Goal: Information Seeking & Learning: Learn about a topic

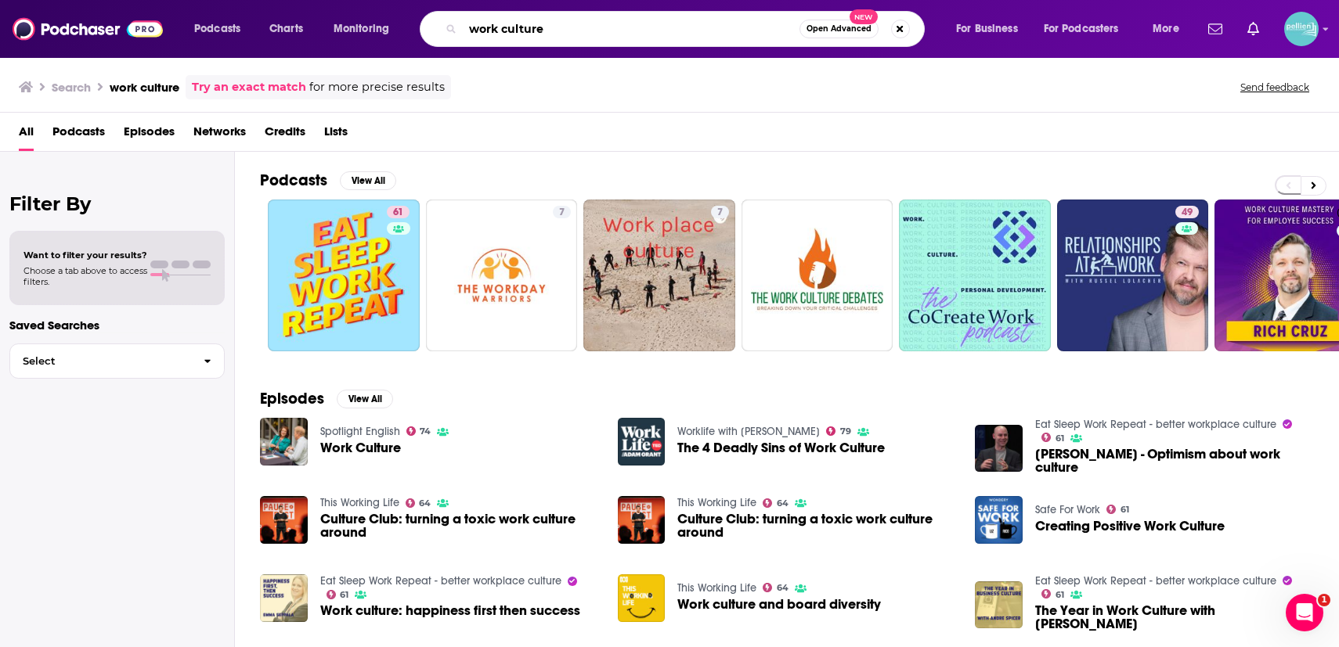
click at [662, 38] on input "work culture" at bounding box center [631, 28] width 337 height 25
paste input "ACCESS: A Podcast About Abortion"
type input "ACCESS: A Podcast About Abortion"
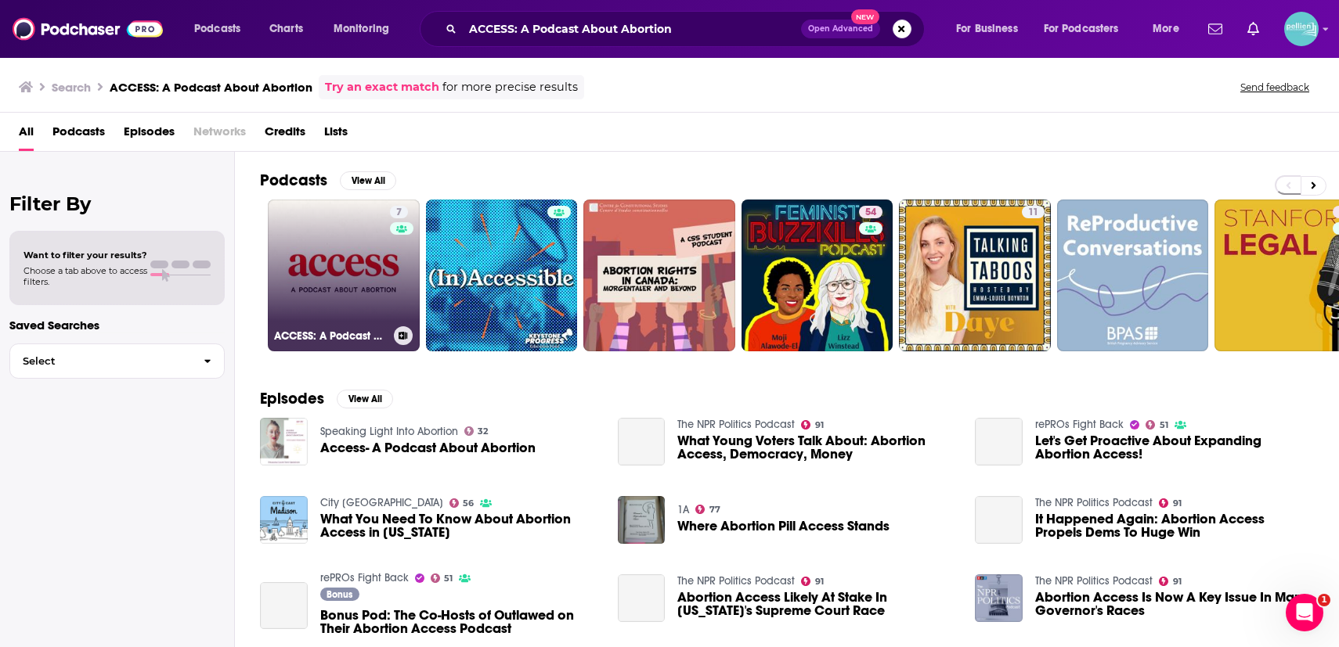
click at [339, 262] on link "7 ACCESS: A Podcast About Abortion" at bounding box center [344, 276] width 152 height 152
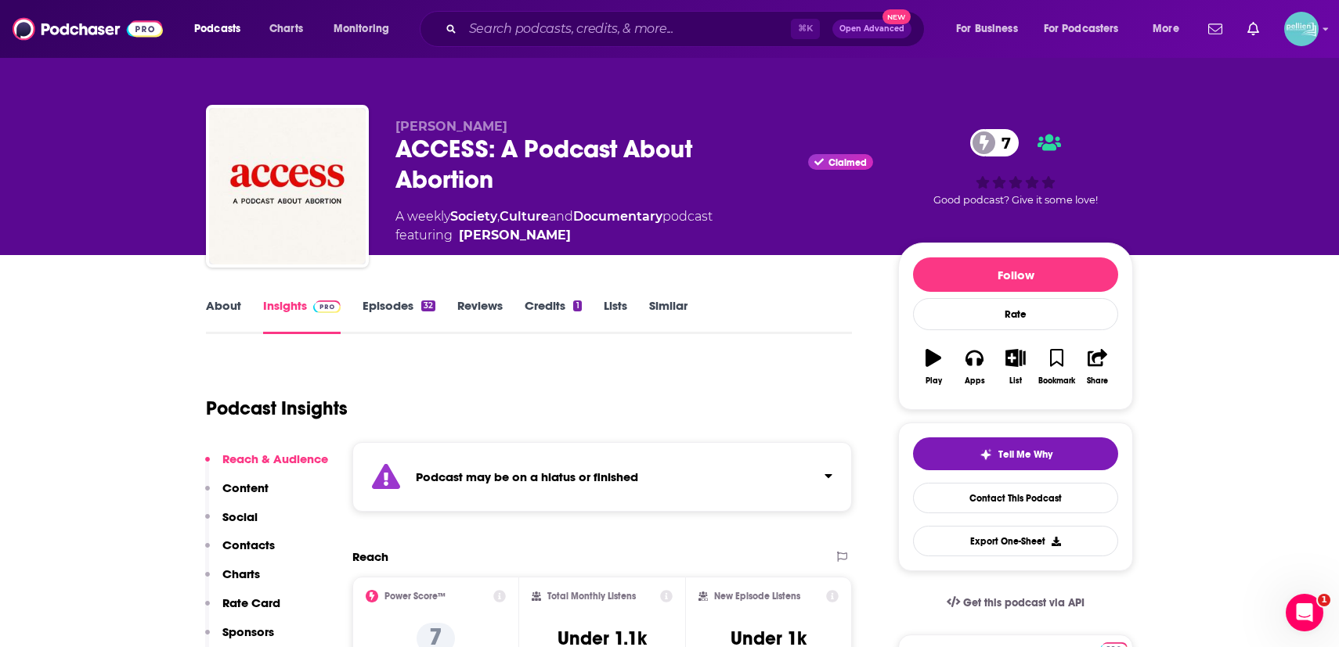
click at [415, 313] on link "Episodes 32" at bounding box center [398, 316] width 73 height 36
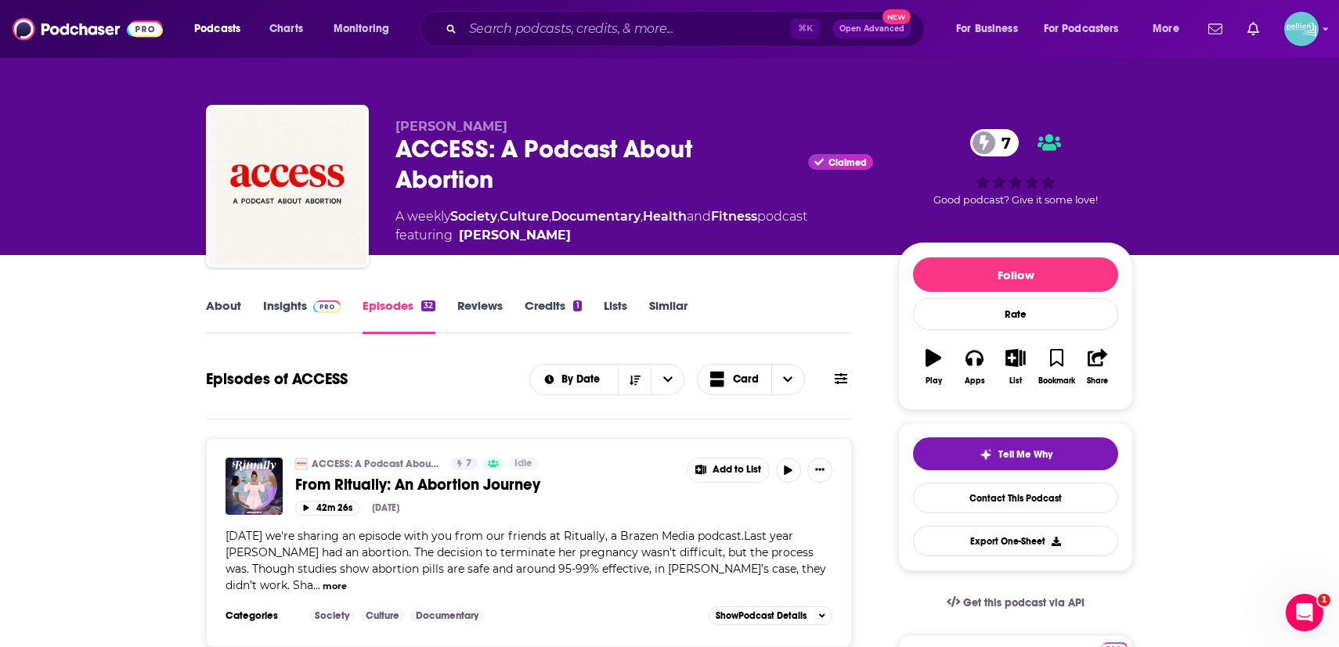
click at [315, 308] on img at bounding box center [326, 307] width 27 height 13
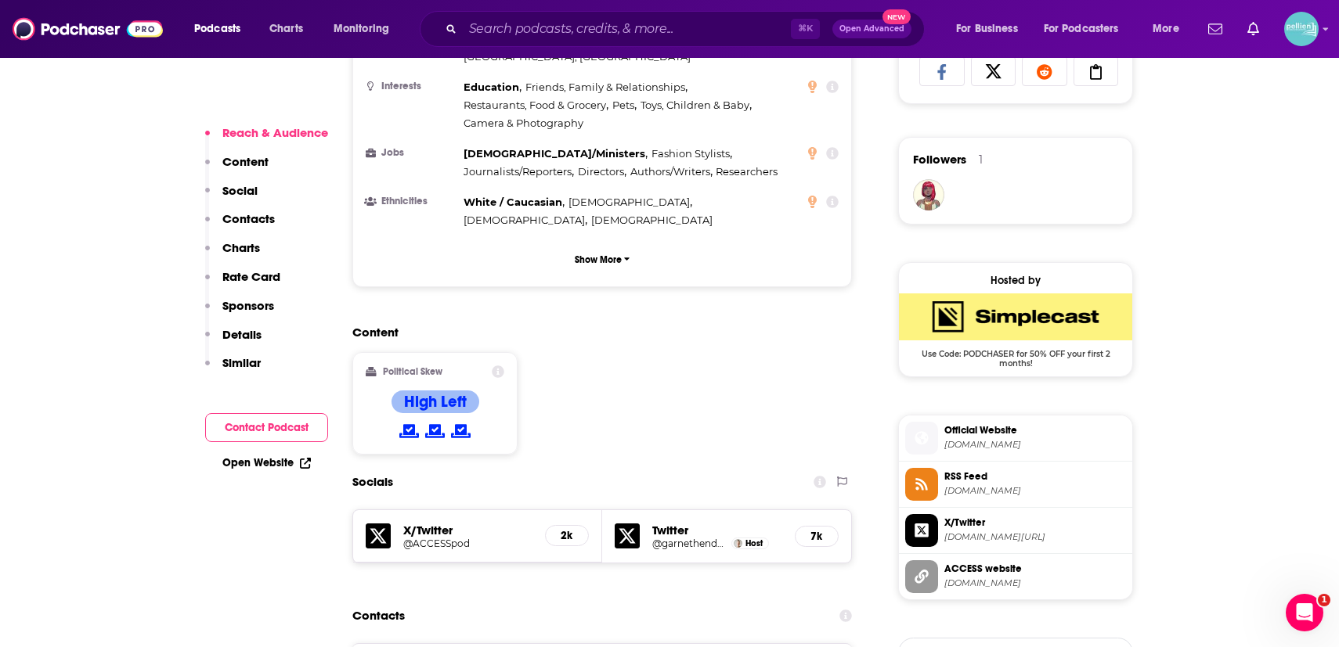
scroll to position [1137, 0]
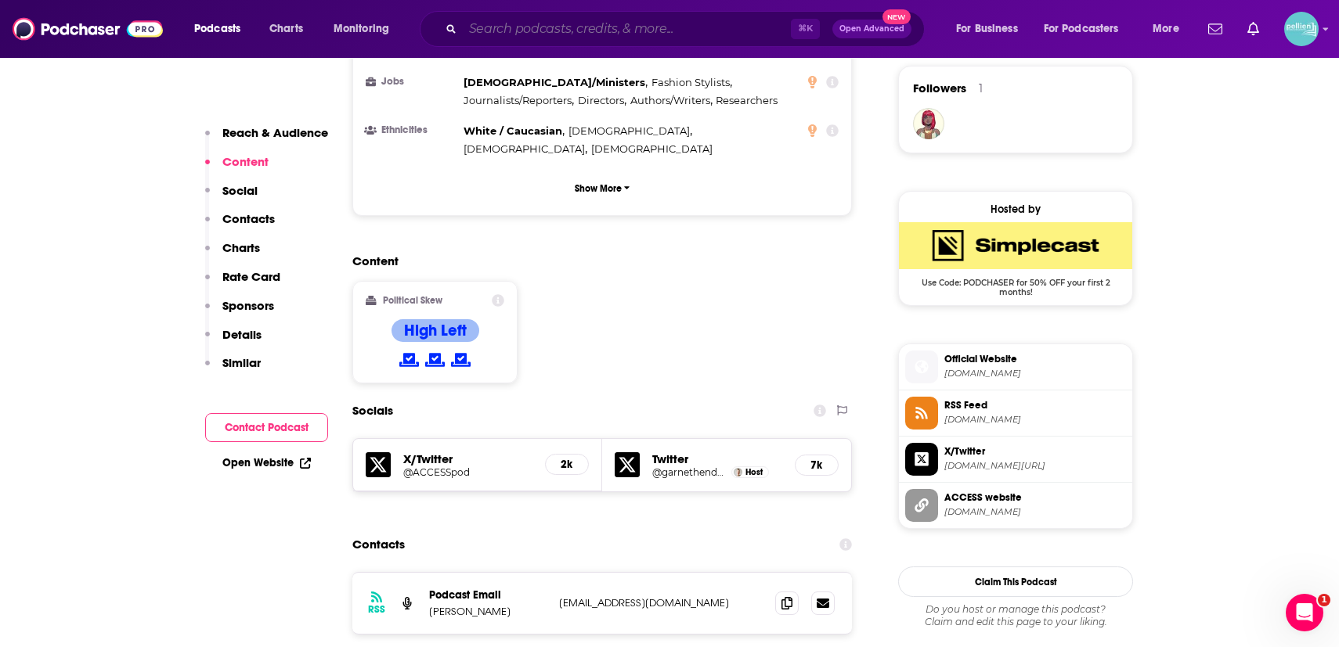
click at [715, 31] on input "Search podcasts, credits, & more..." at bounding box center [627, 28] width 328 height 25
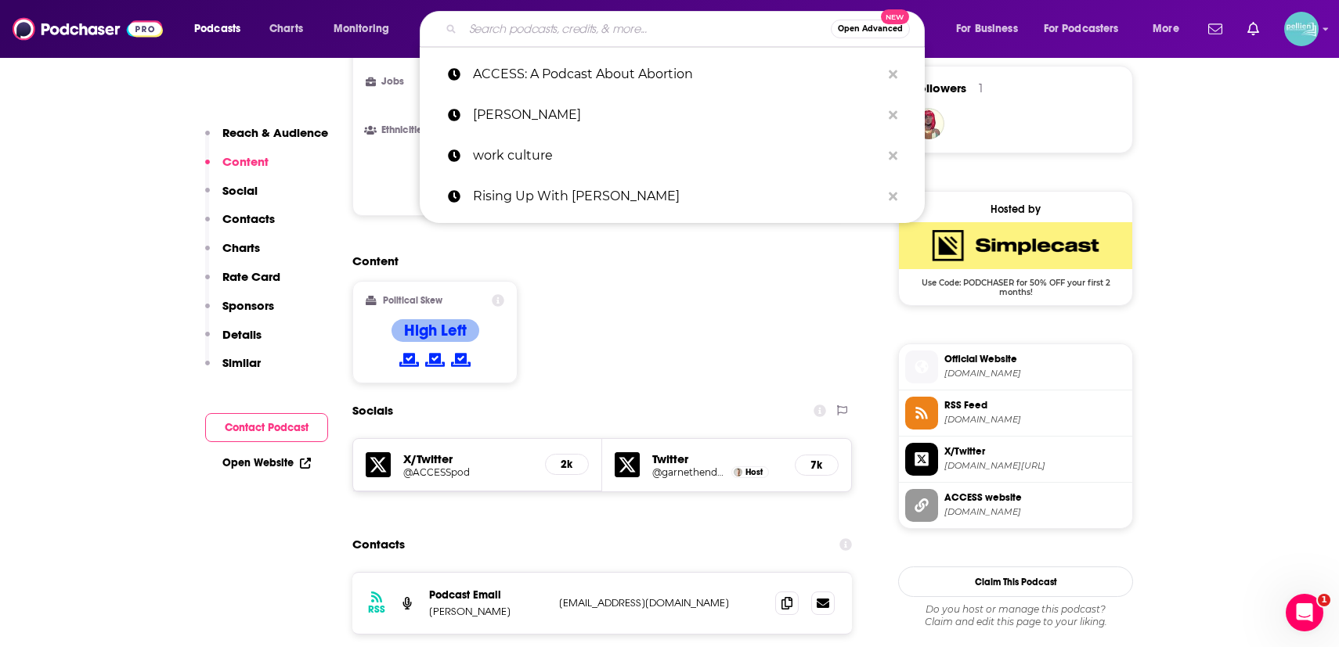
paste input "The A: Files – A Secret History of Abortion"
type input "The A: Files – A Secret History of Abortion"
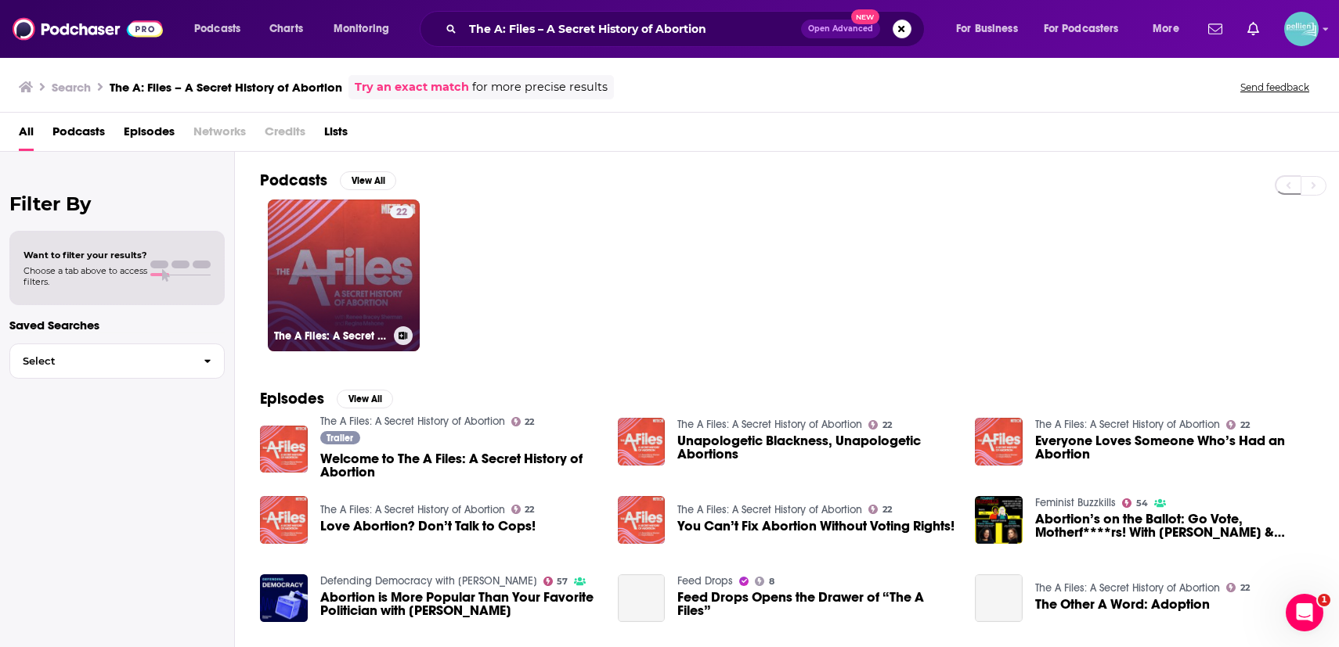
click at [350, 251] on link "22 The A Files: A Secret History of Abortion" at bounding box center [344, 276] width 152 height 152
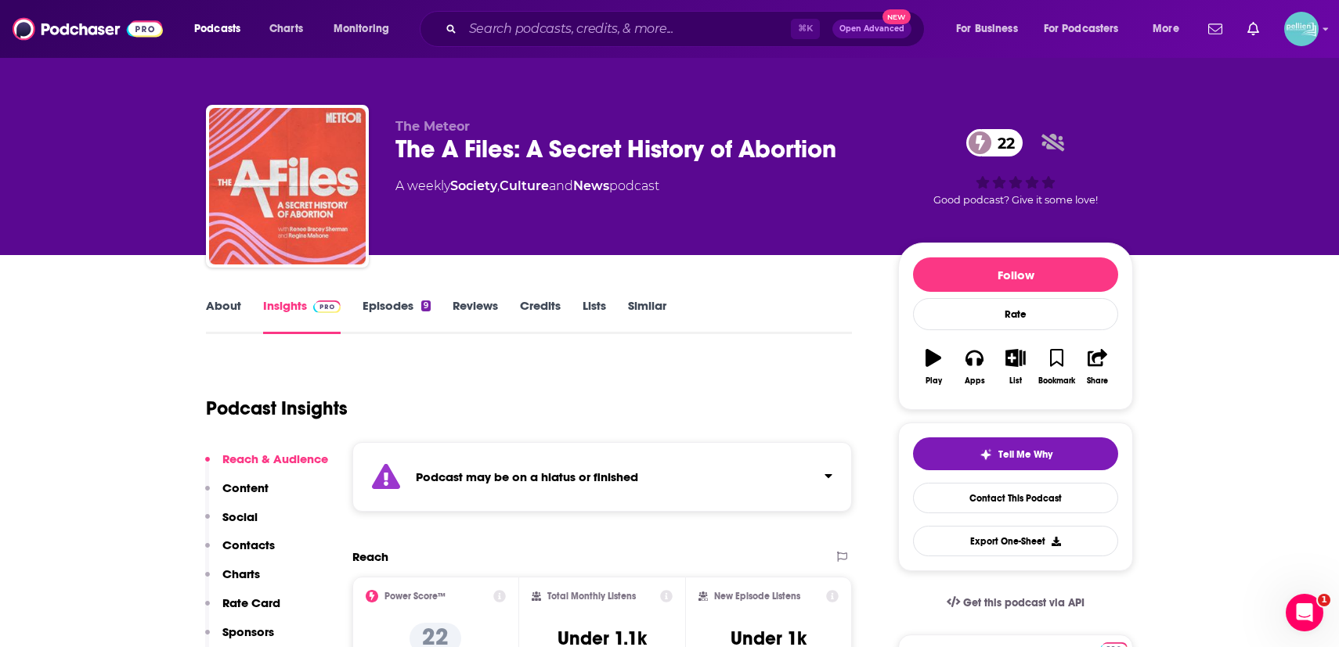
click at [383, 313] on link "Episodes 9" at bounding box center [396, 316] width 68 height 36
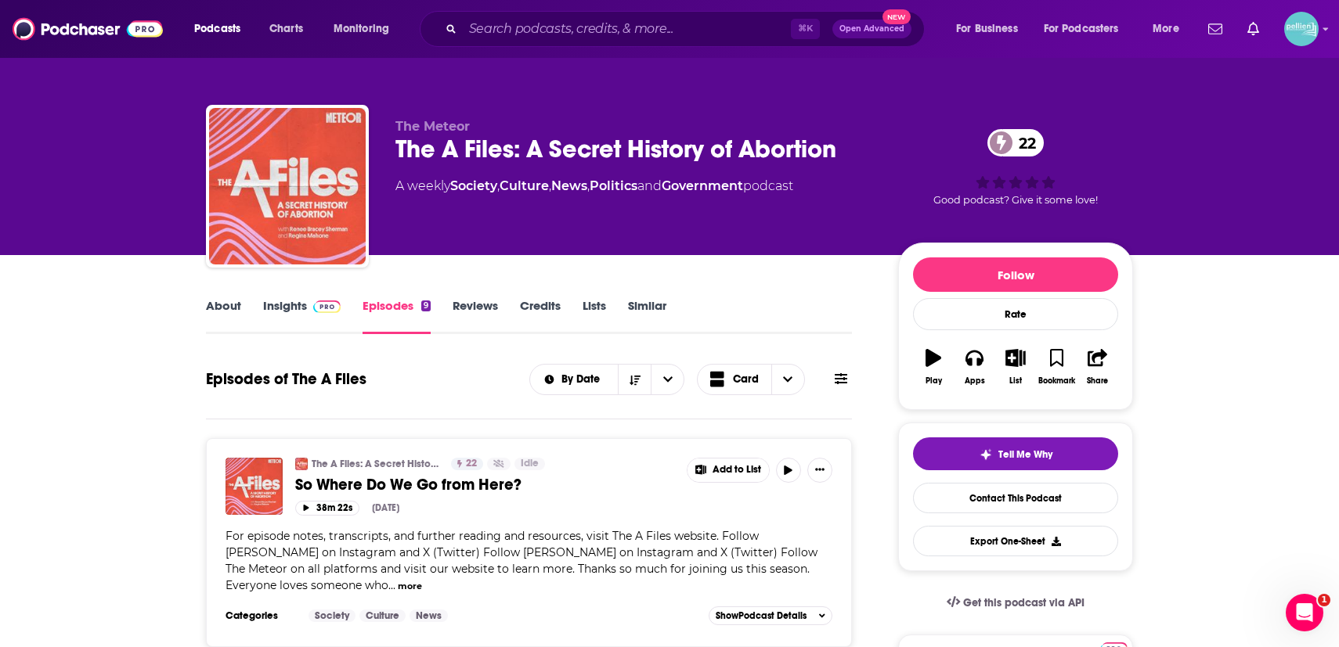
click at [290, 309] on link "Insights" at bounding box center [302, 316] width 78 height 36
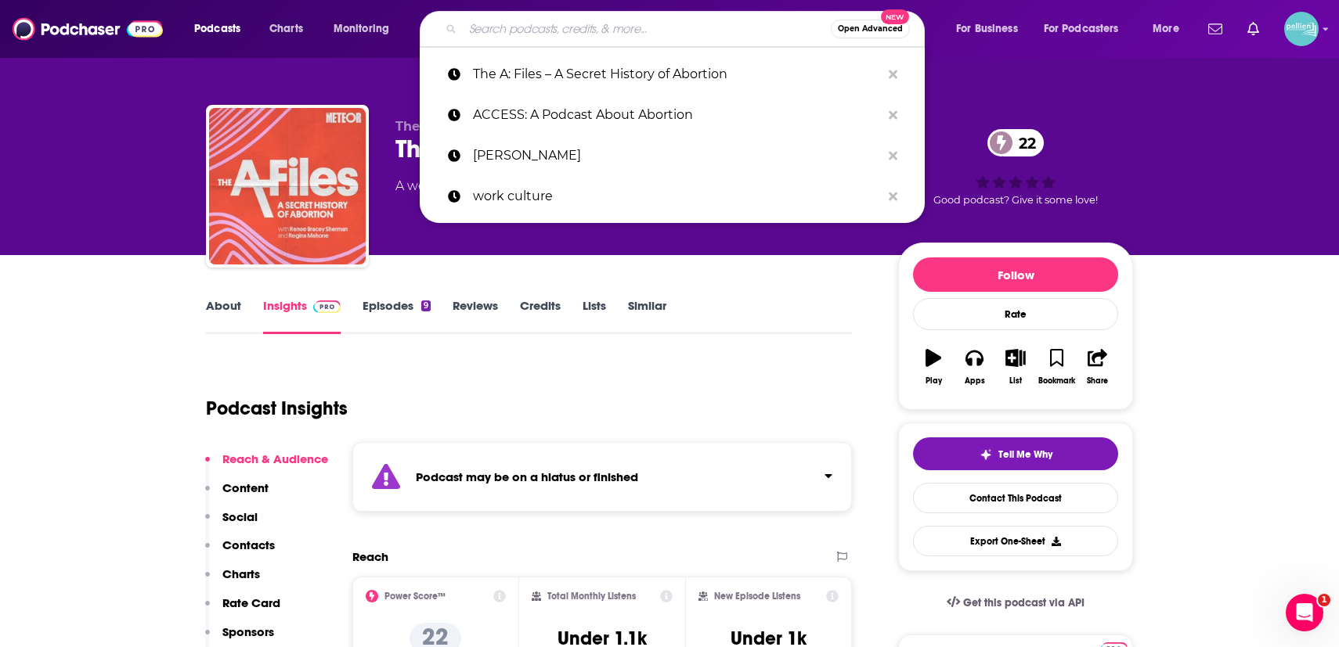
click at [735, 30] on input "Search podcasts, credits, & more..." at bounding box center [647, 28] width 368 height 25
paste input "The Defenders (by [PERSON_NAME] & [PERSON_NAME])"
type input "The Defenders (by [PERSON_NAME] & [PERSON_NAME])"
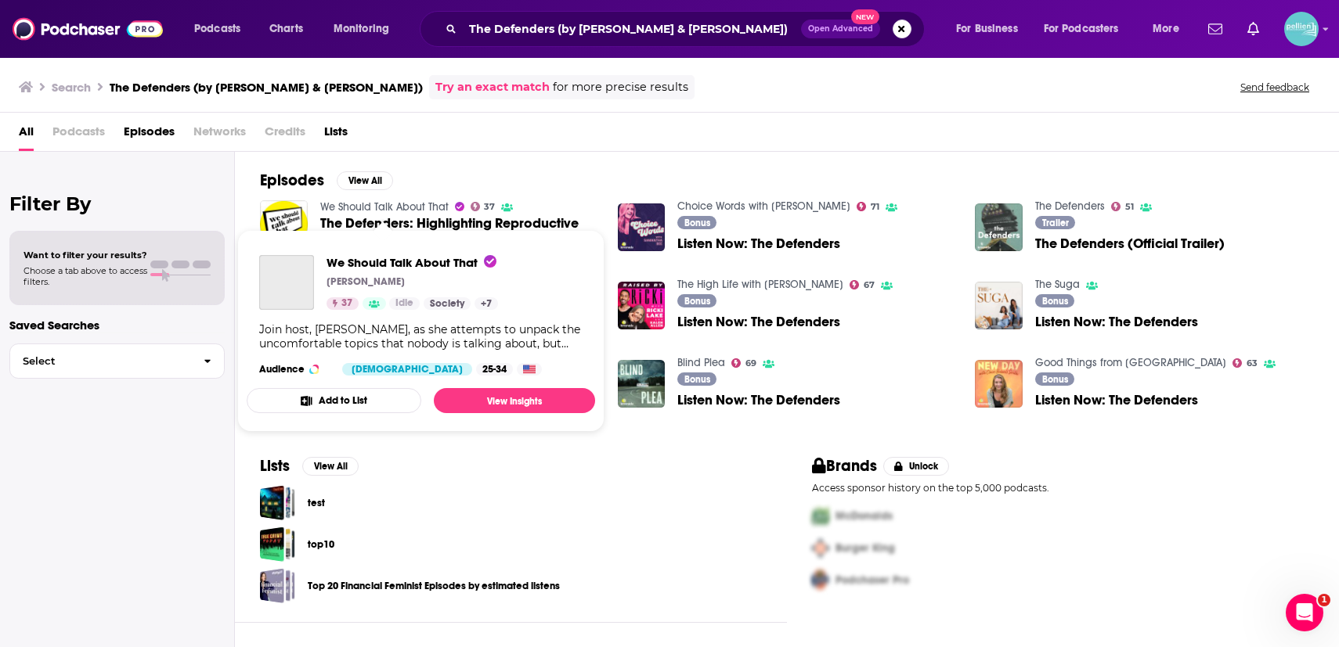
click at [416, 204] on link "We Should Talk About That" at bounding box center [384, 206] width 128 height 13
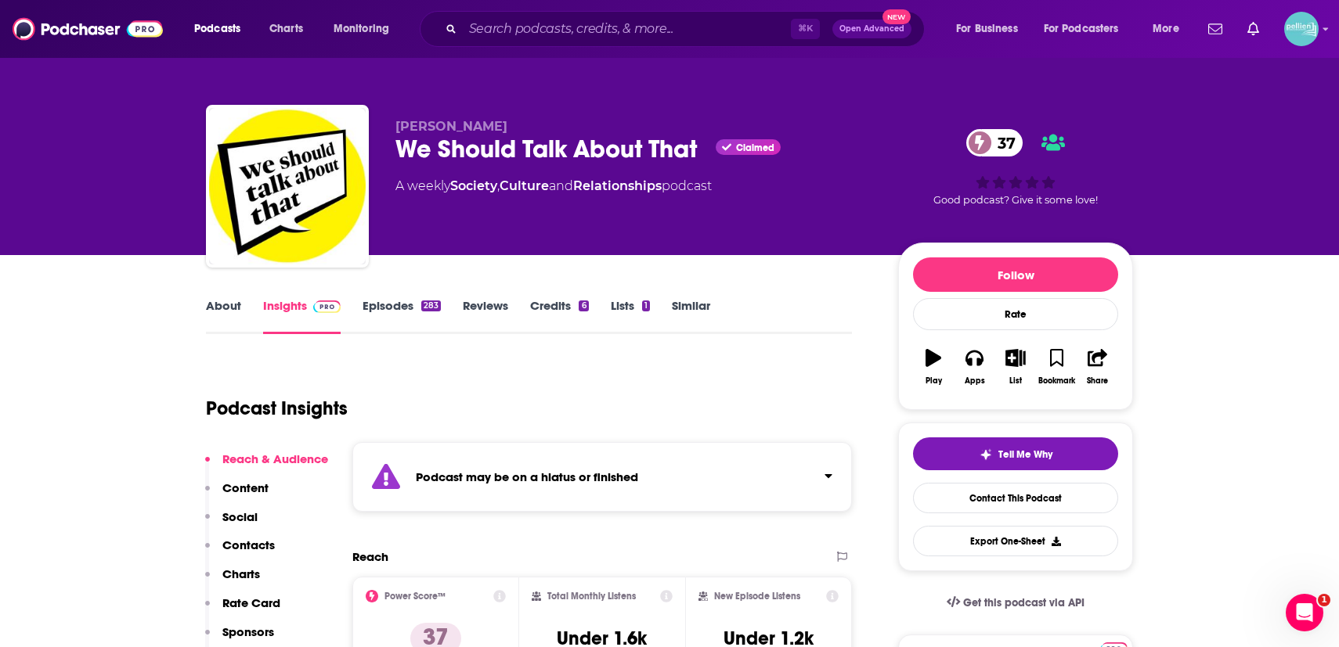
click at [403, 300] on link "Episodes 283" at bounding box center [401, 316] width 78 height 36
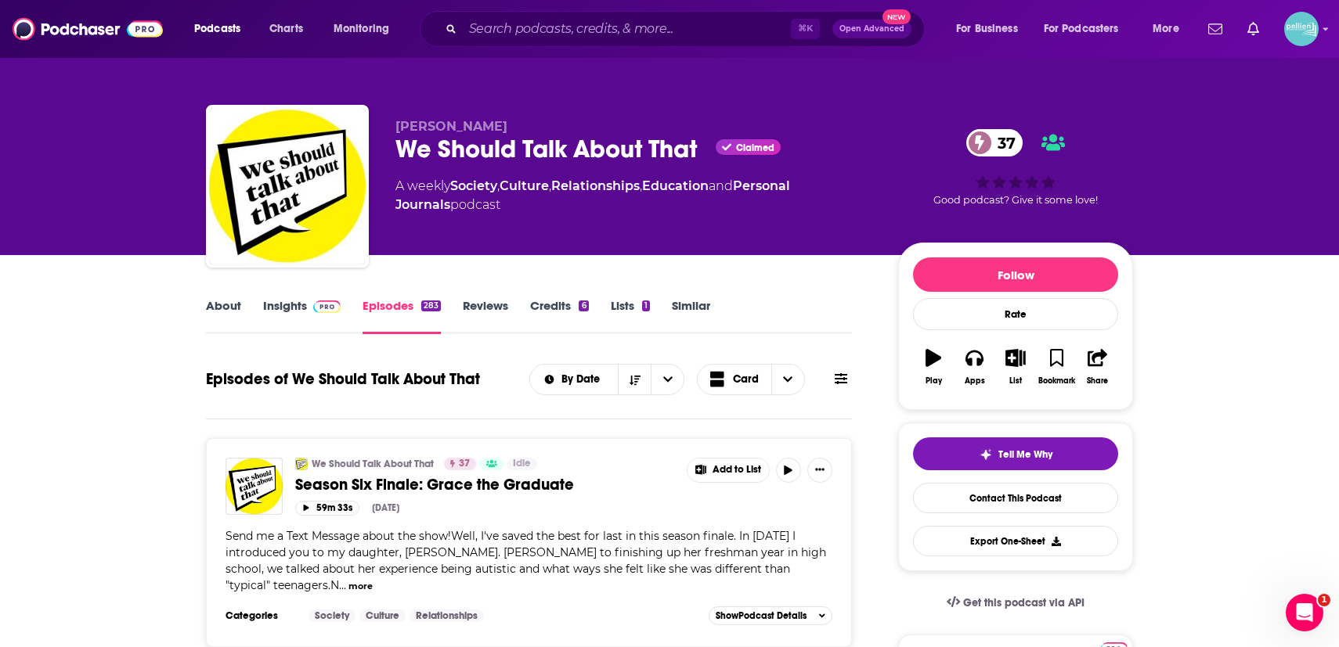
click at [279, 312] on link "Insights" at bounding box center [302, 316] width 78 height 36
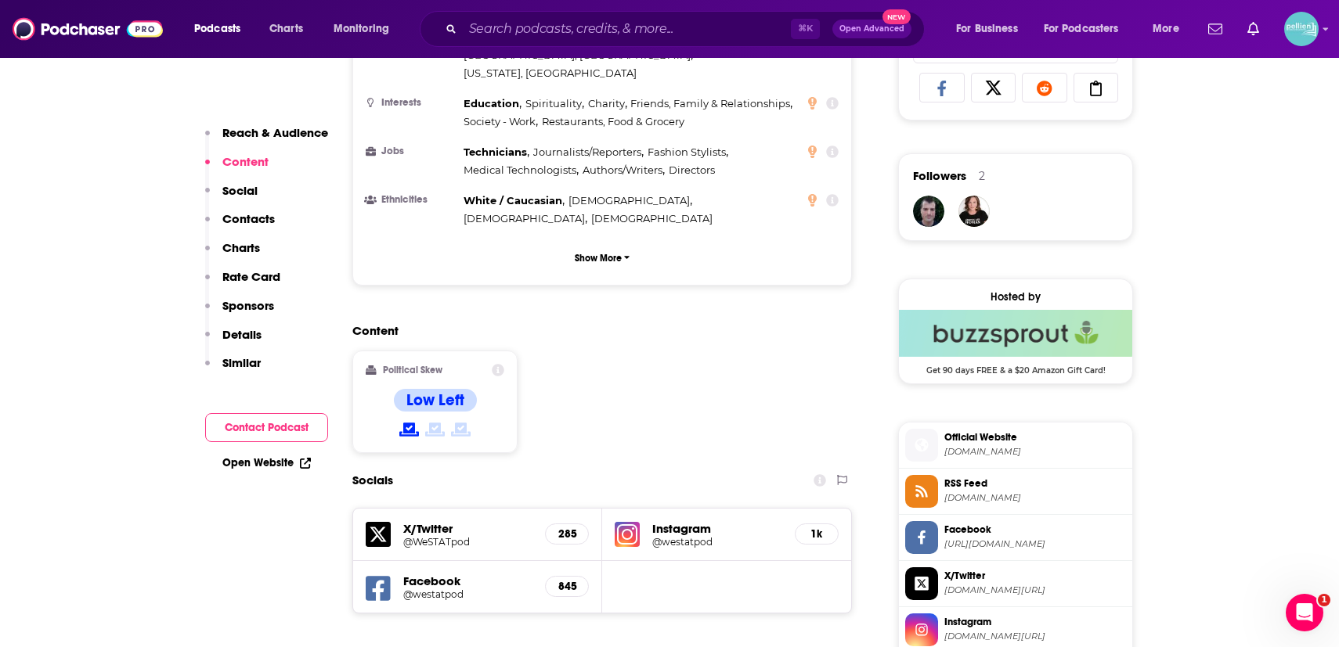
scroll to position [1224, 0]
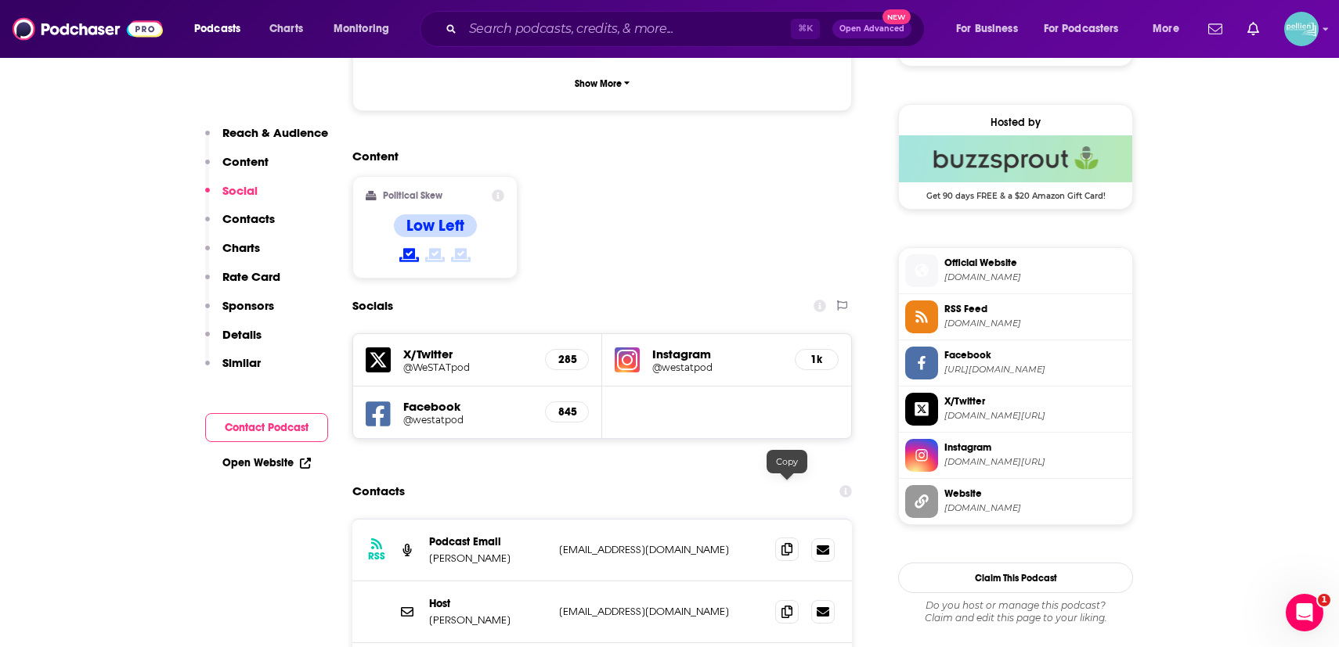
click at [791, 538] on span at bounding box center [786, 549] width 23 height 23
click at [679, 38] on input "Search podcasts, credits, & more..." at bounding box center [627, 28] width 328 height 25
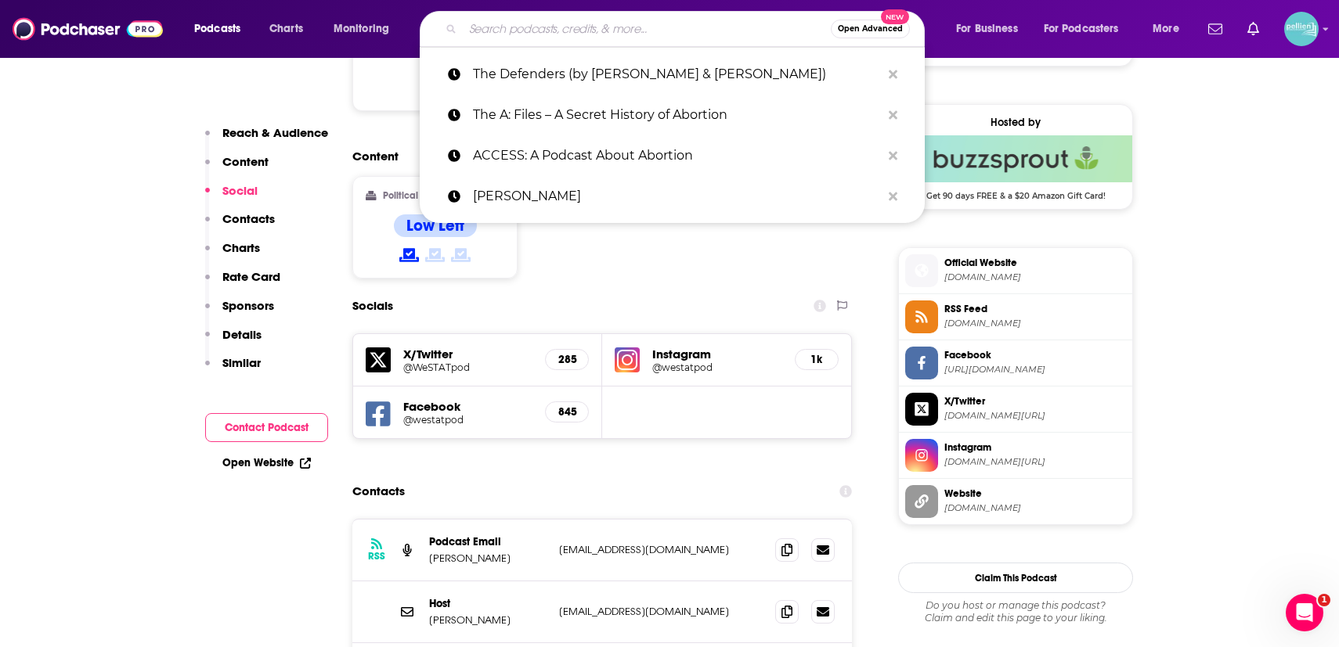
paste input "Feminist Buzzkills Live!"
type input "Feminist Buzzkills Live!"
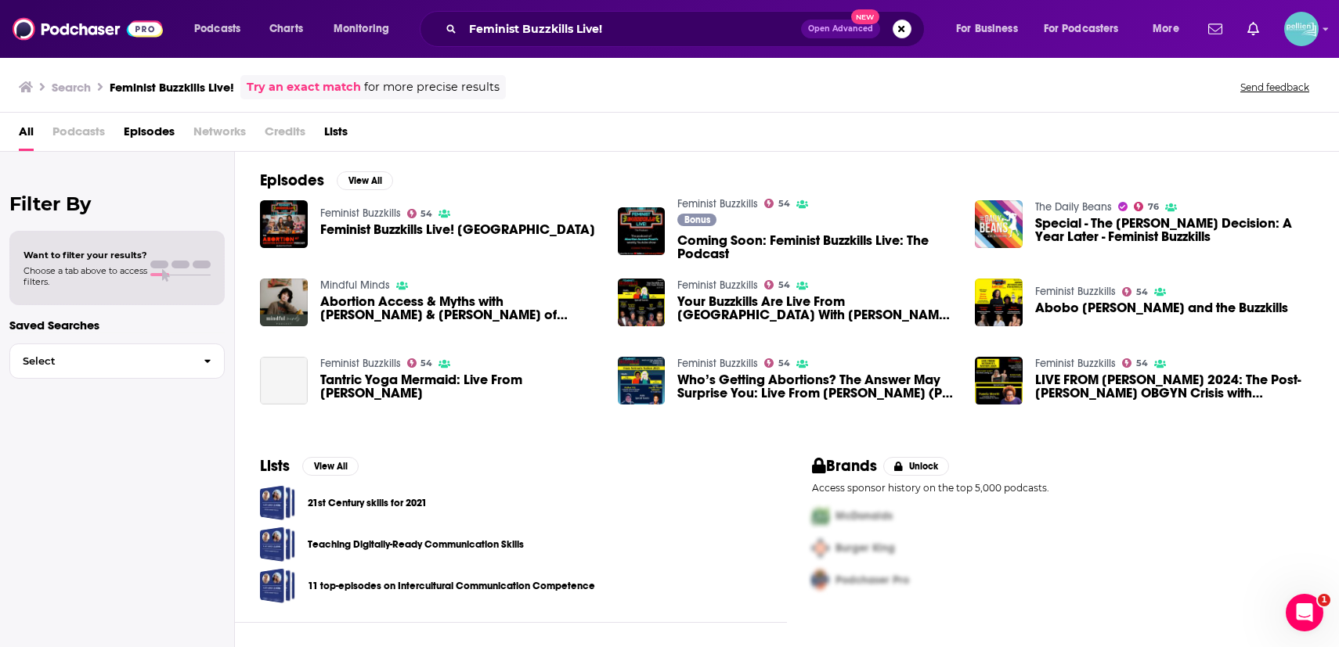
click at [378, 211] on link "Feminist Buzzkills" at bounding box center [360, 213] width 81 height 13
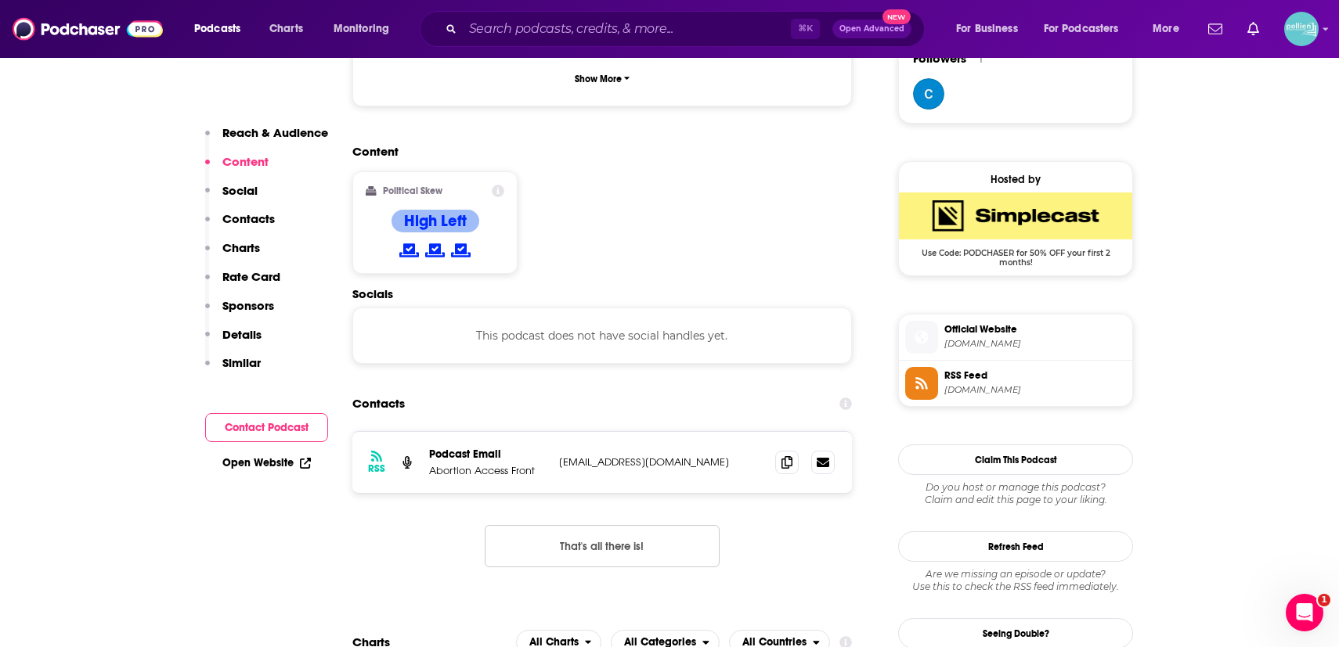
scroll to position [1174, 0]
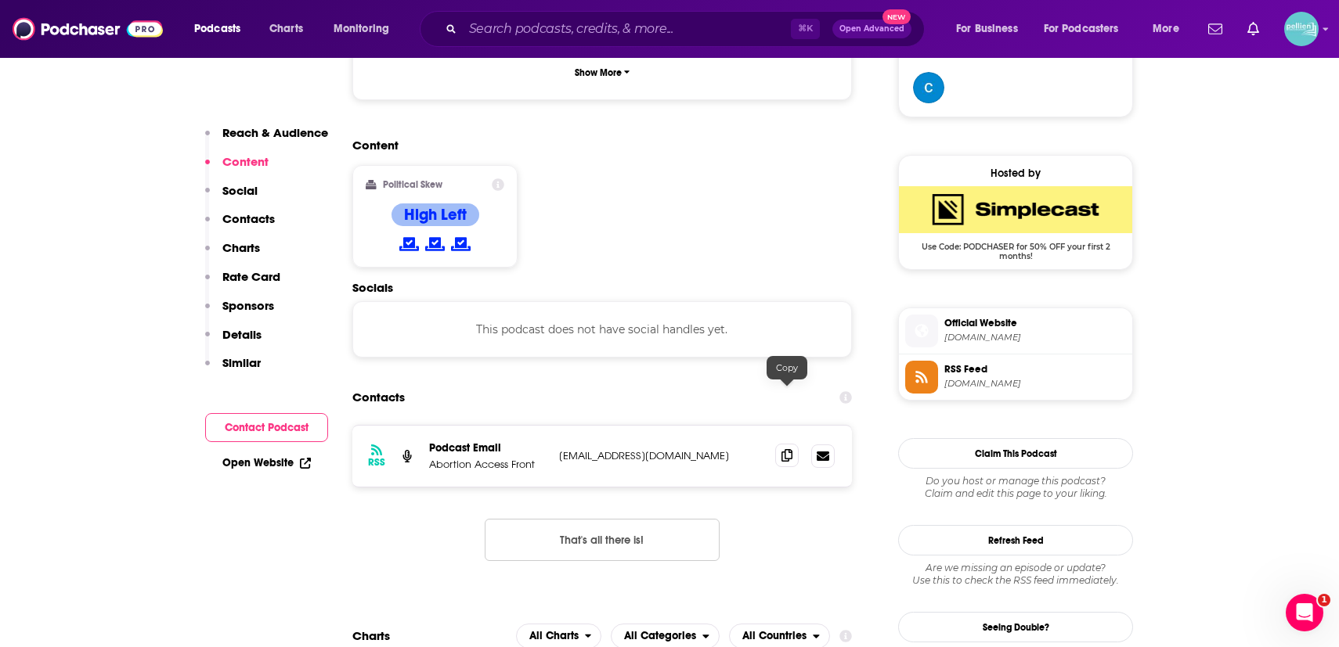
click at [783, 449] on icon at bounding box center [786, 455] width 11 height 13
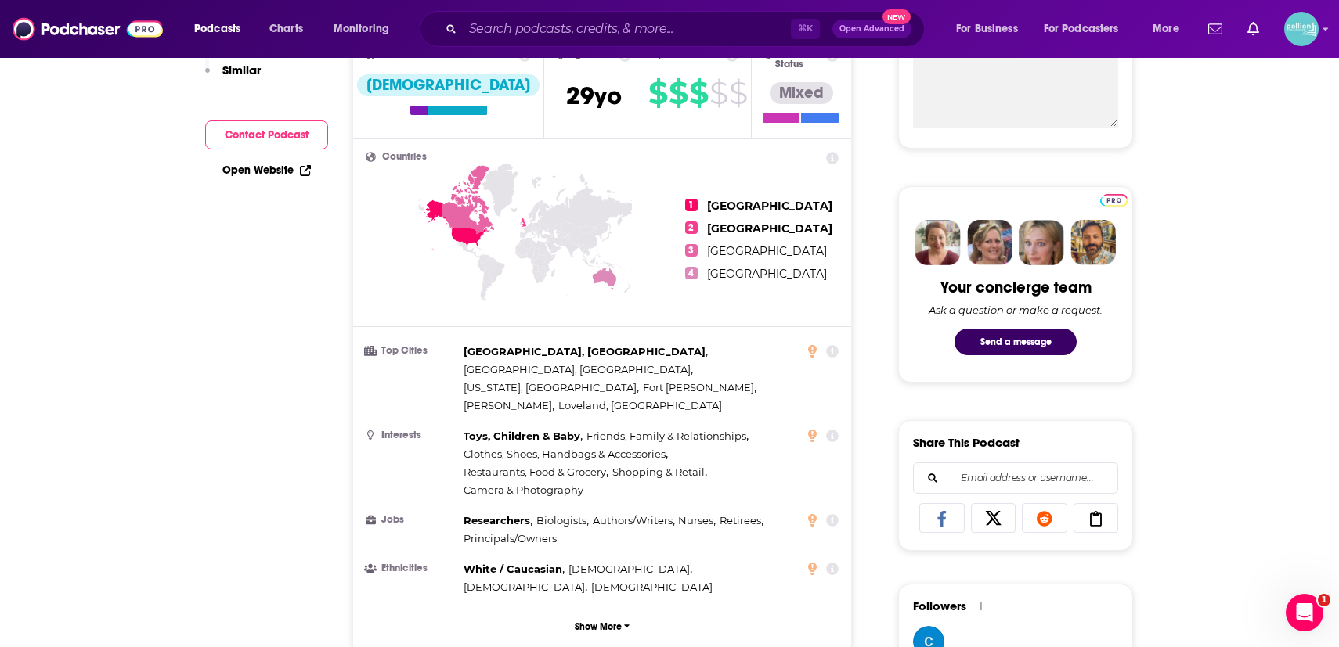
scroll to position [0, 0]
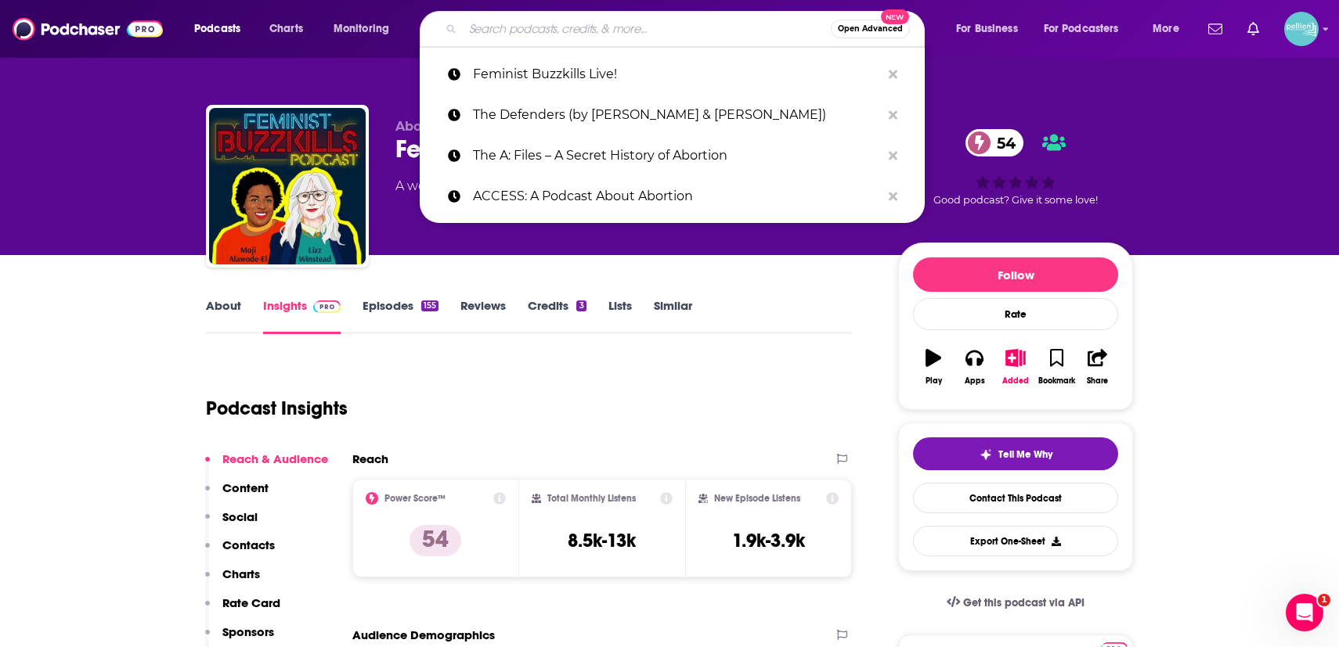
click at [741, 30] on input "Search podcasts, credits, & more..." at bounding box center [647, 28] width 368 height 25
paste input "The Nocturnists – “Post-[PERSON_NAME] America” series"
type input "The Nocturnists – “Post-[PERSON_NAME] America” series"
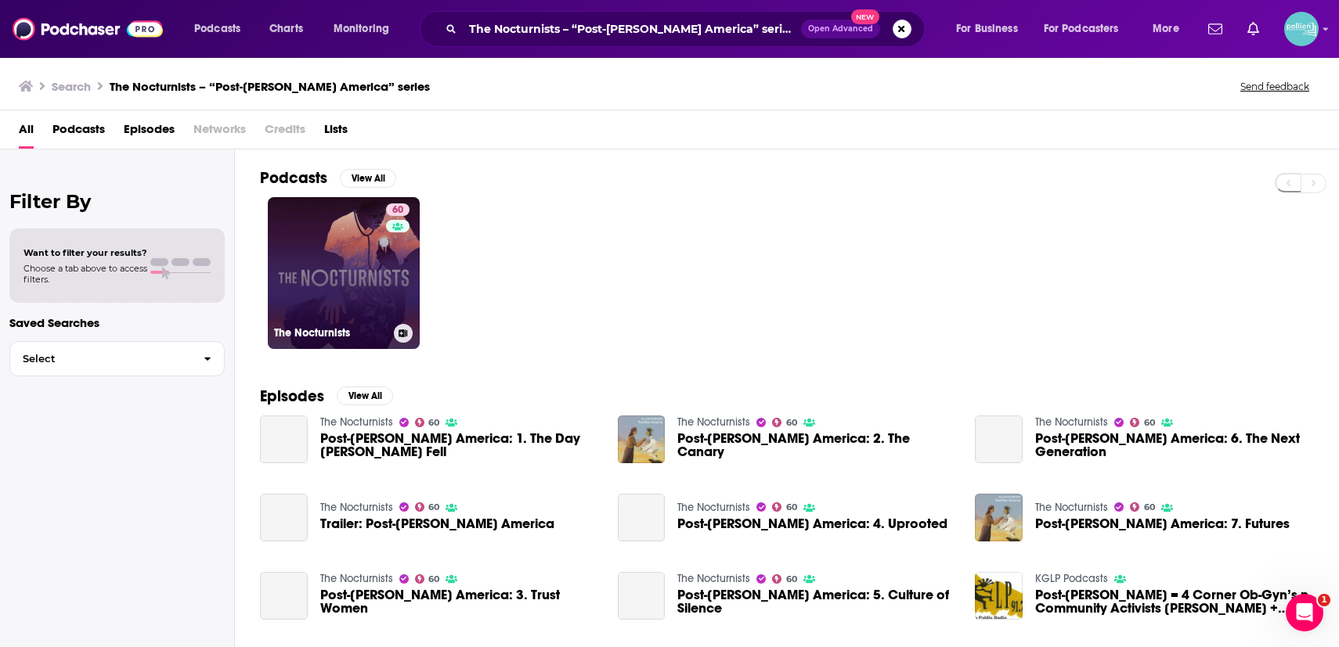
click at [329, 273] on link "60 The Nocturnists" at bounding box center [344, 273] width 152 height 152
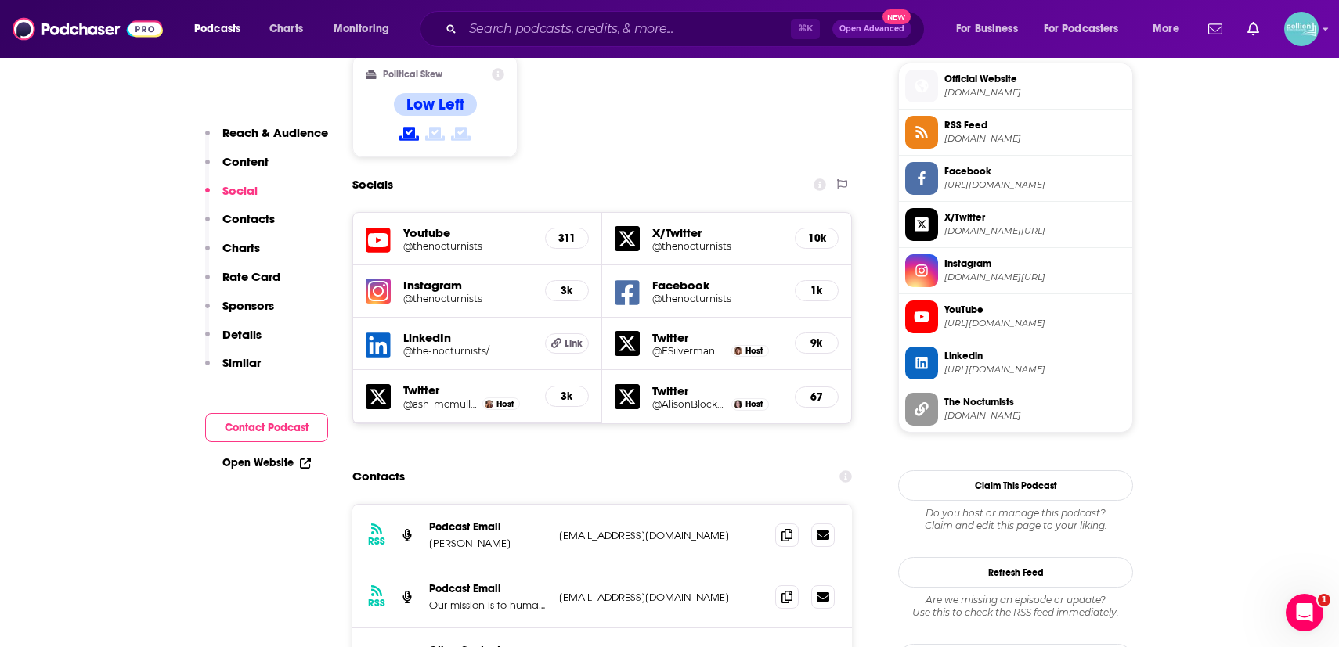
scroll to position [1267, 0]
click at [788, 528] on icon at bounding box center [786, 534] width 11 height 13
click at [788, 589] on icon at bounding box center [786, 595] width 11 height 13
click at [791, 647] on icon at bounding box center [786, 657] width 11 height 13
click at [718, 32] on input "Search podcasts, credits, & more..." at bounding box center [627, 28] width 328 height 25
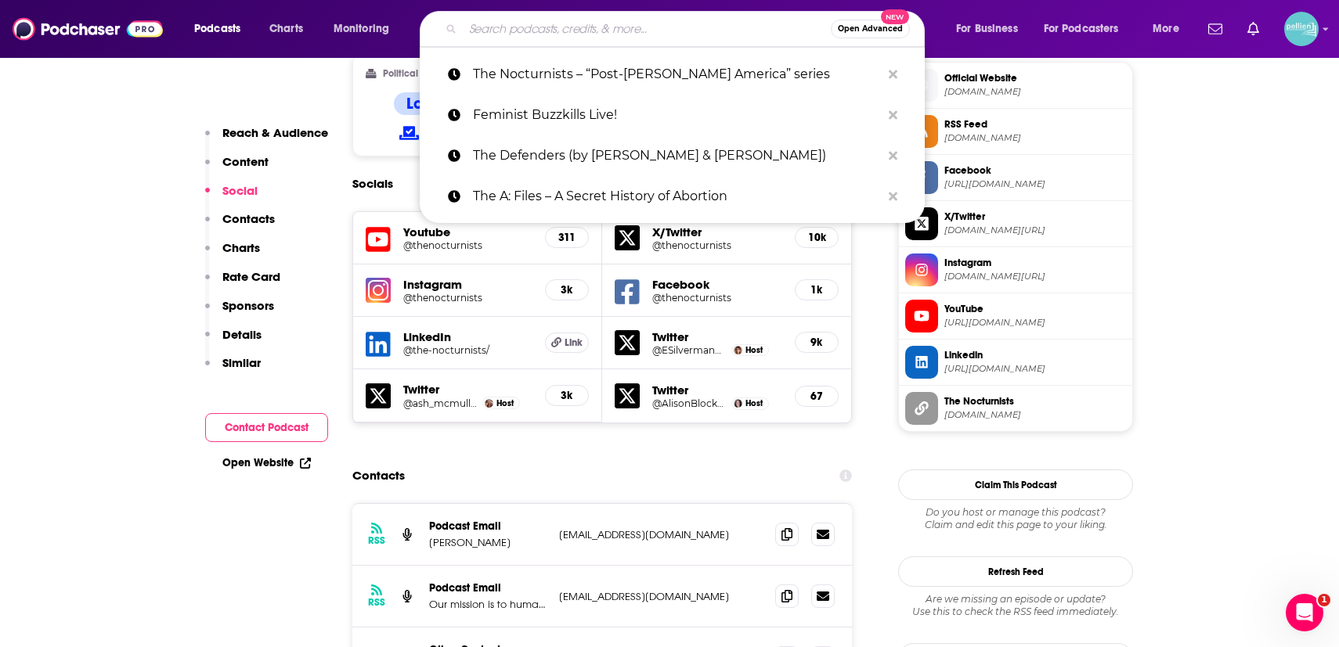
paste input "Boom! Lawyered"
type input "Boom! Lawyered"
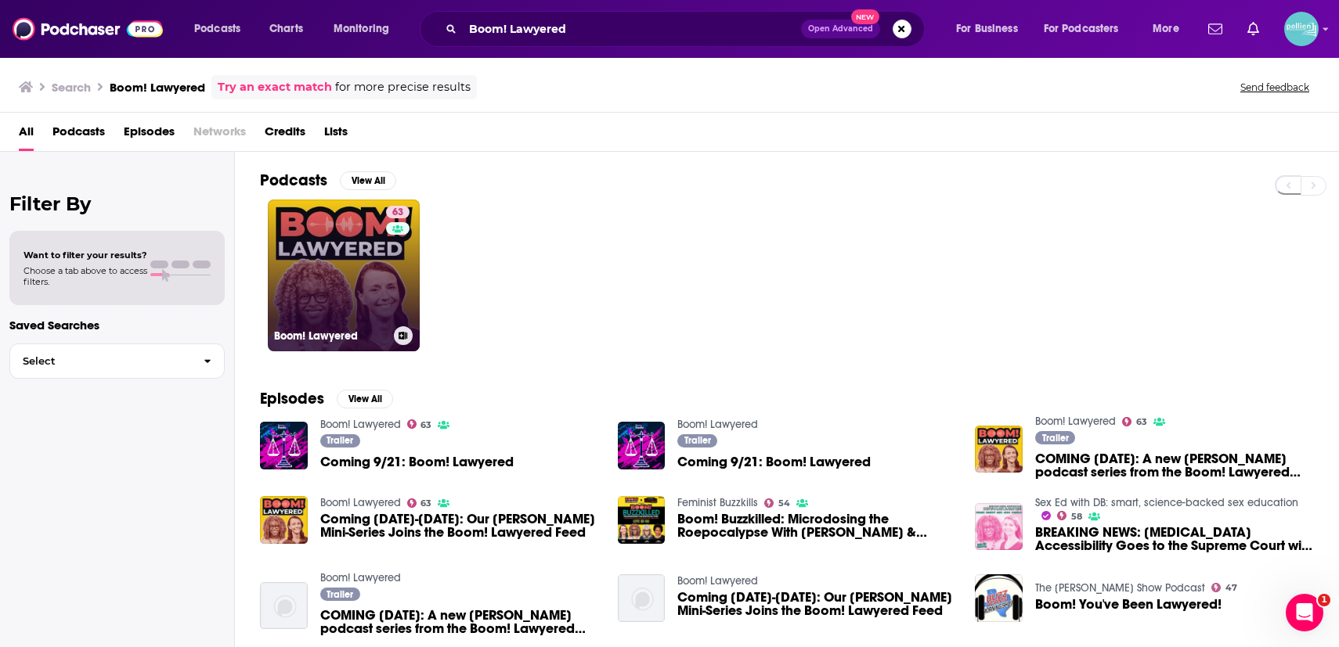
click at [362, 269] on link "63 Boom! Lawyered" at bounding box center [344, 276] width 152 height 152
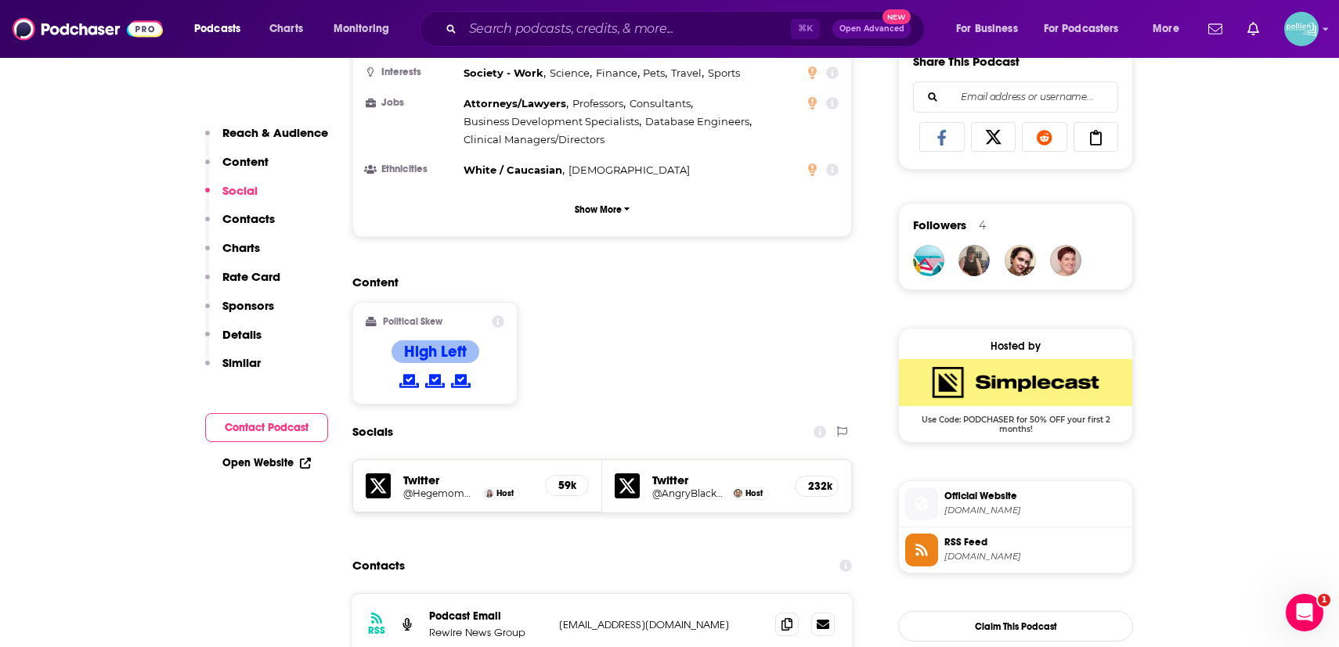
scroll to position [1081, 0]
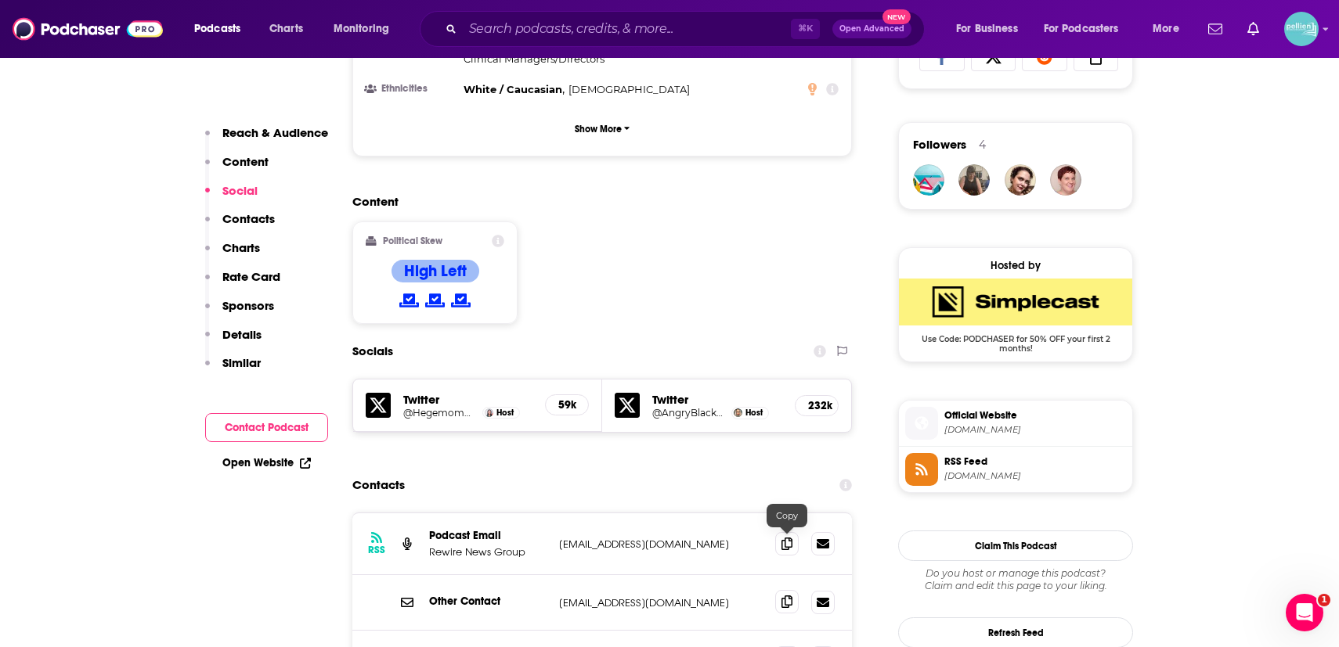
click at [788, 596] on icon at bounding box center [786, 602] width 11 height 13
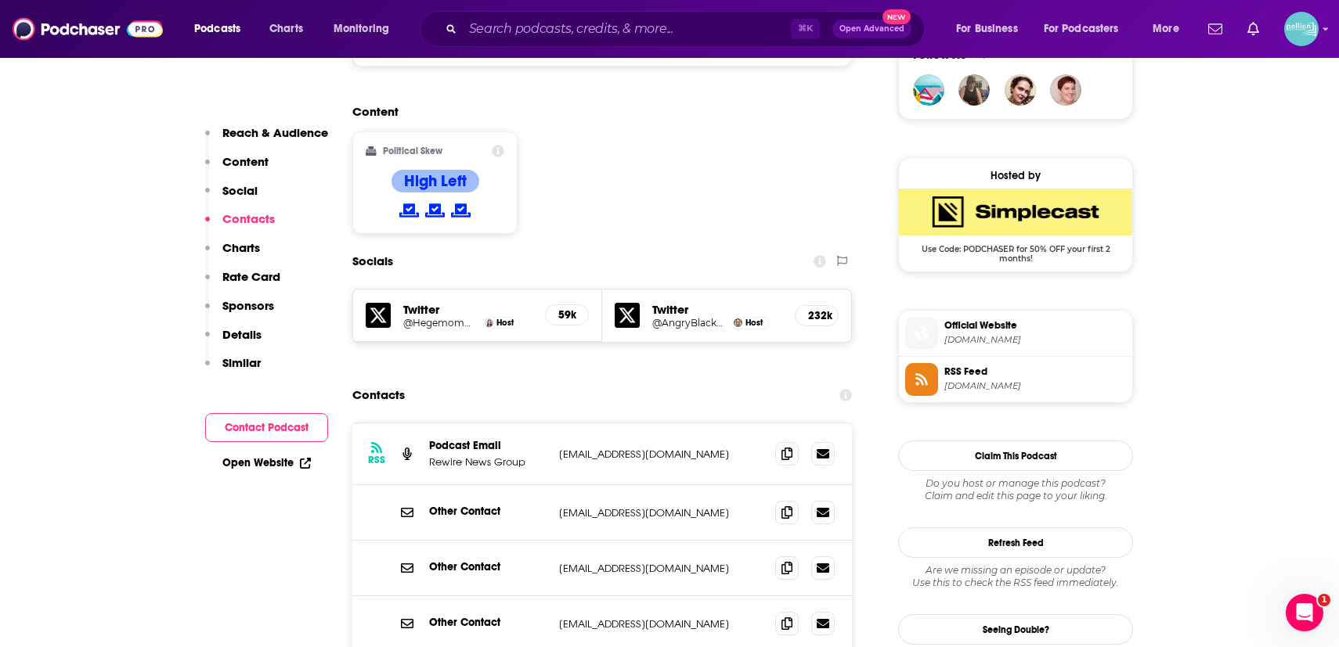
scroll to position [1316, 0]
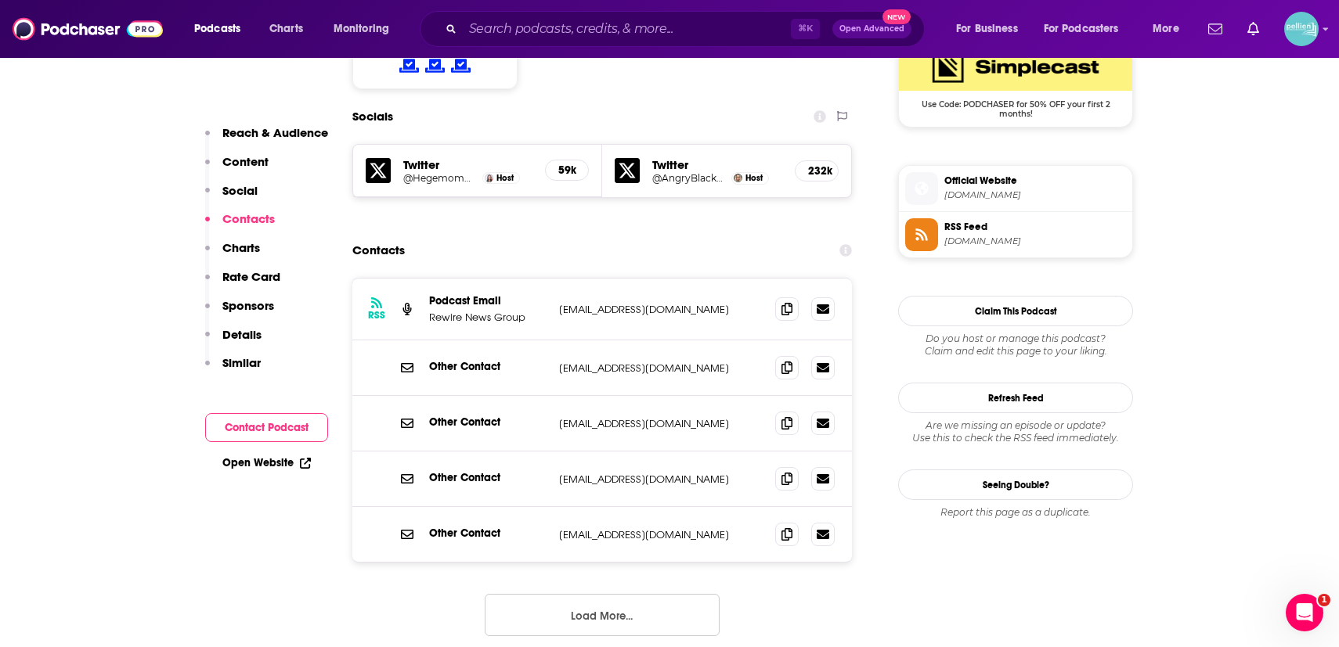
click at [599, 594] on button "Load More..." at bounding box center [602, 615] width 235 height 42
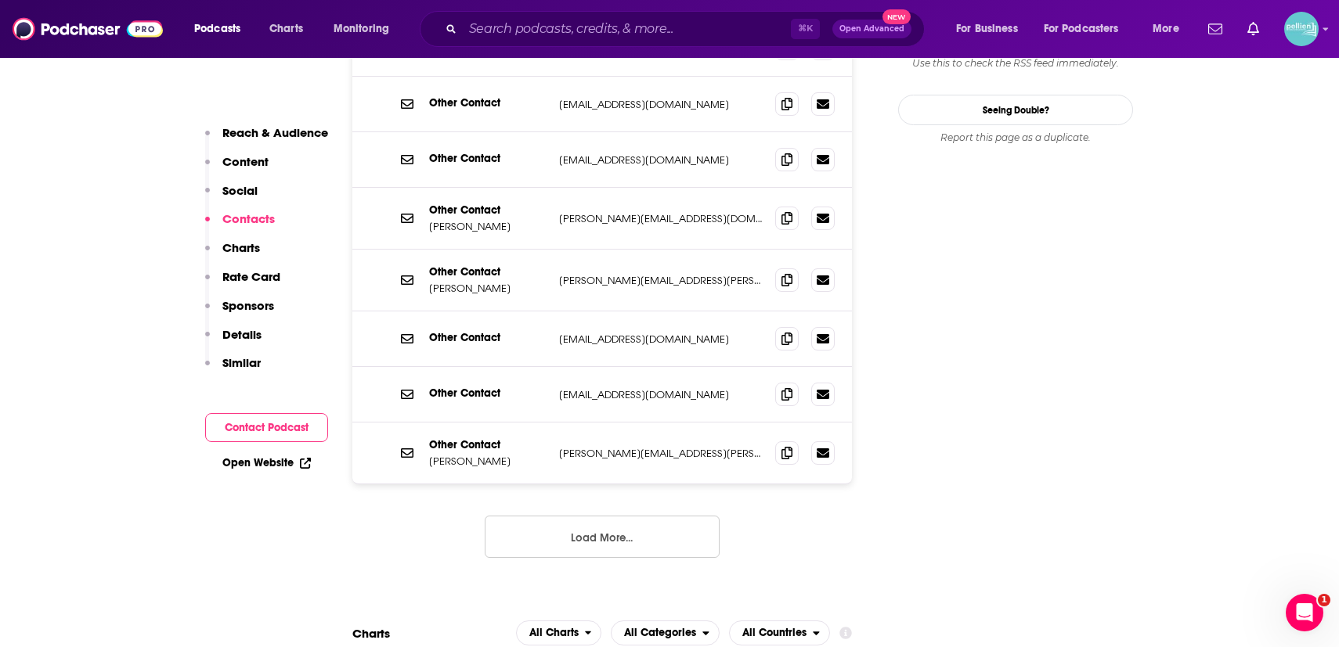
scroll to position [1690, 0]
click at [781, 388] on icon at bounding box center [786, 394] width 11 height 13
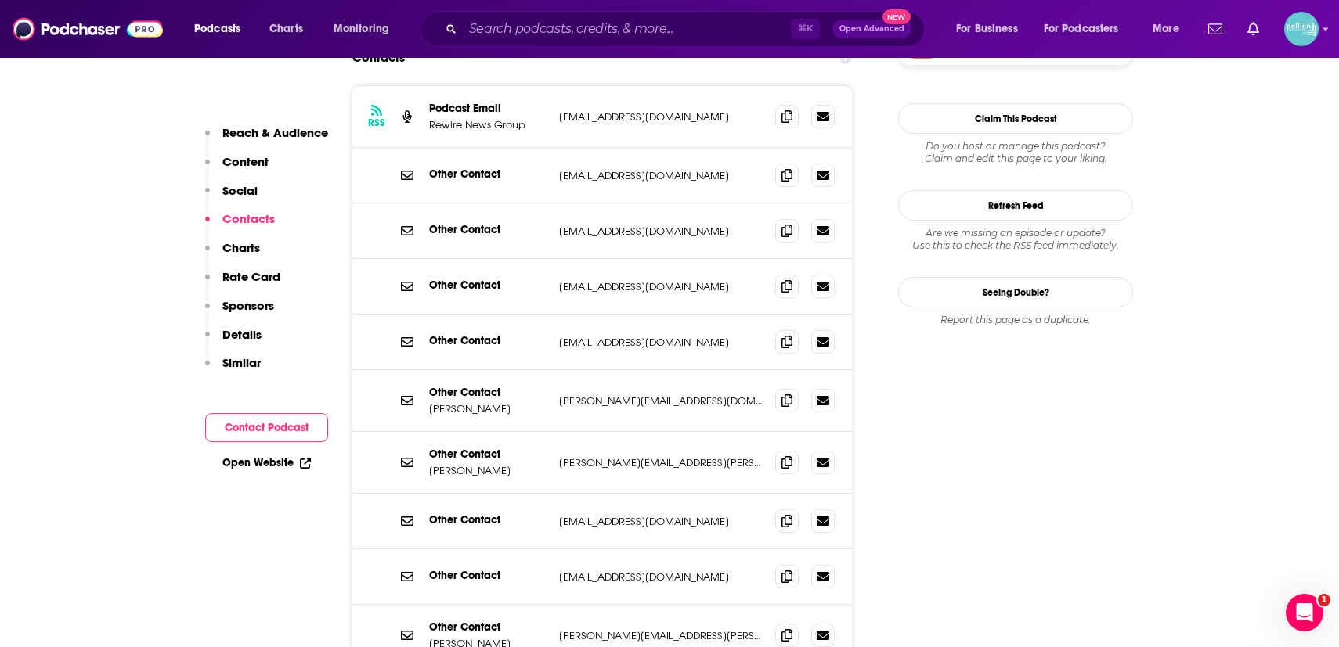
scroll to position [1395, 0]
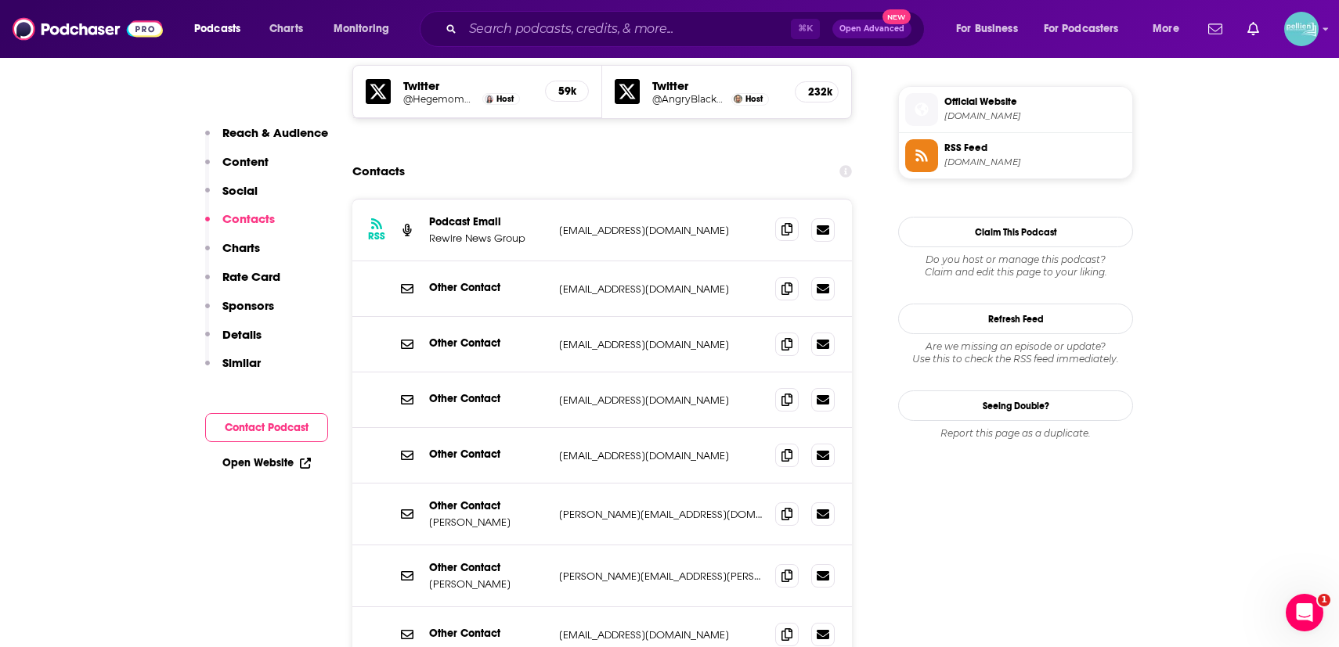
click at [777, 218] on span at bounding box center [786, 229] width 23 height 23
click at [735, 25] on input "Search podcasts, credits, & more..." at bounding box center [627, 28] width 328 height 25
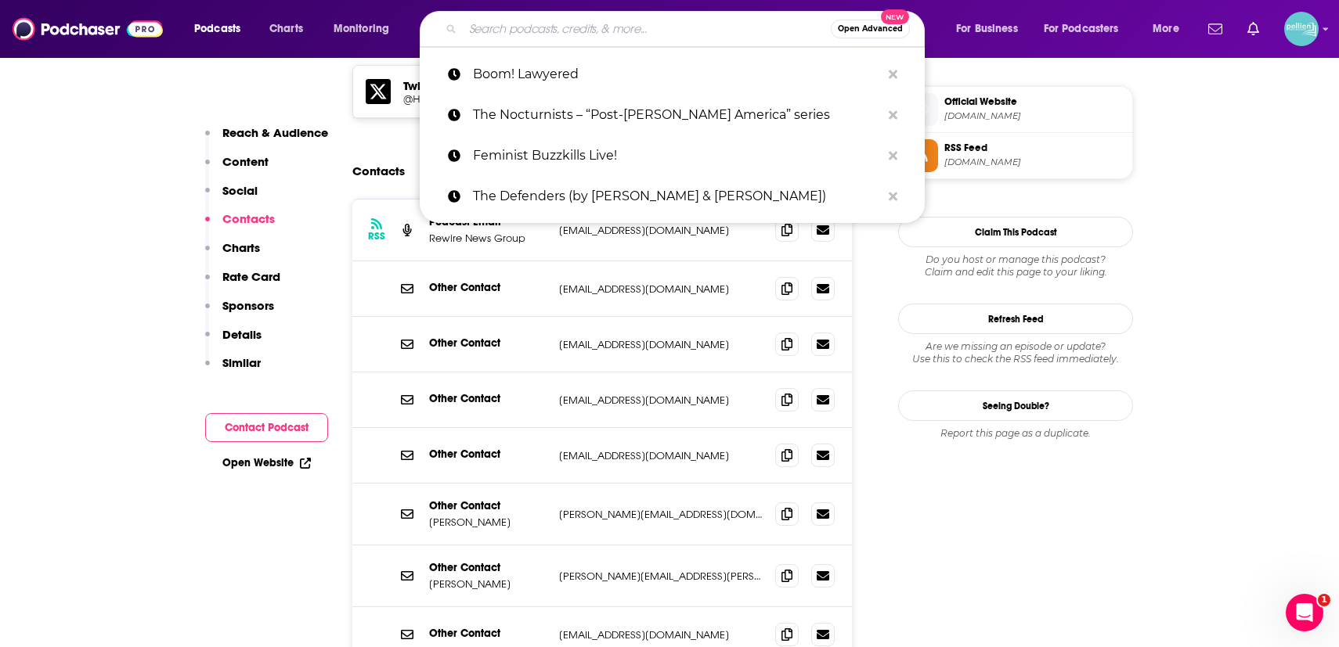
paste input "Choice/less"
type input "Choice/less"
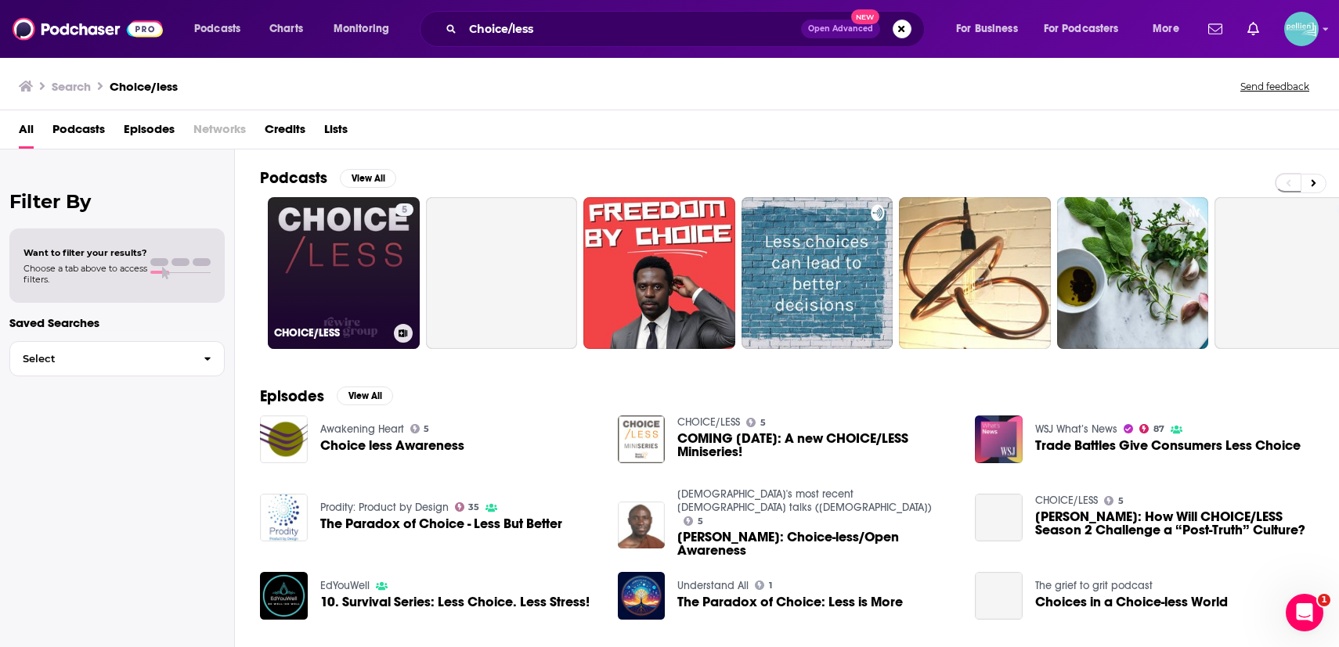
click at [358, 269] on link "5 CHOICE/LESS" at bounding box center [344, 273] width 152 height 152
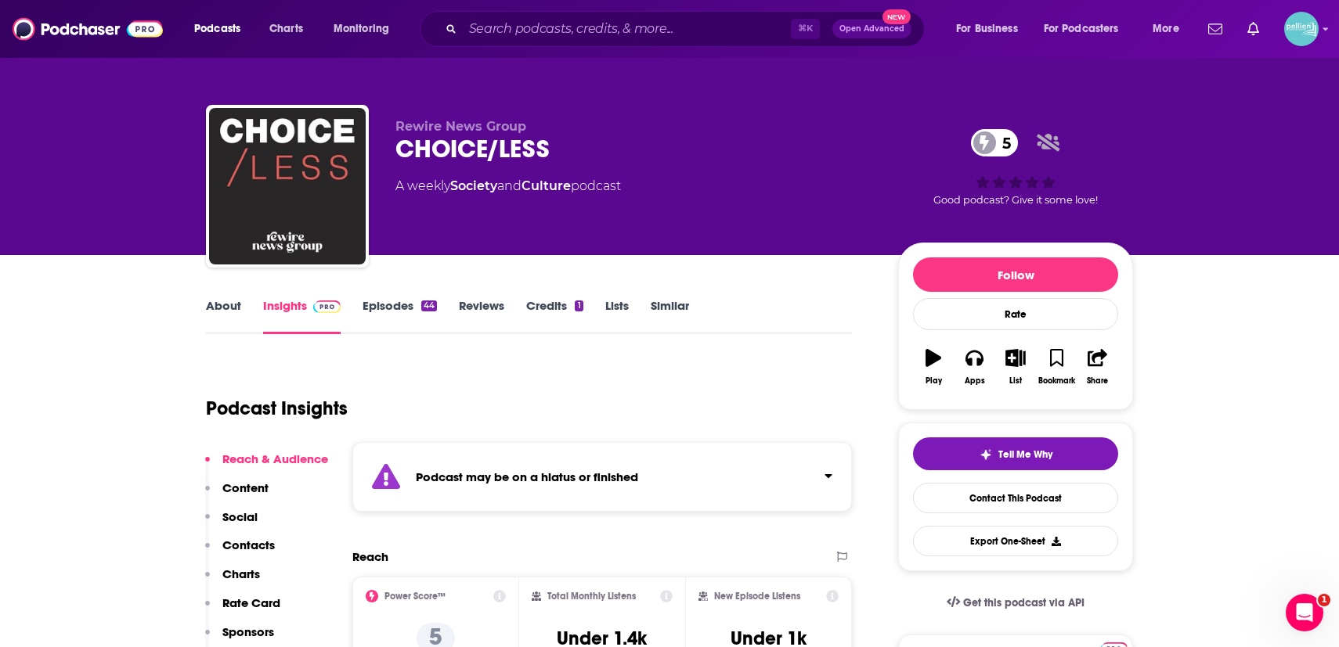
click at [399, 310] on link "Episodes 44" at bounding box center [399, 316] width 74 height 36
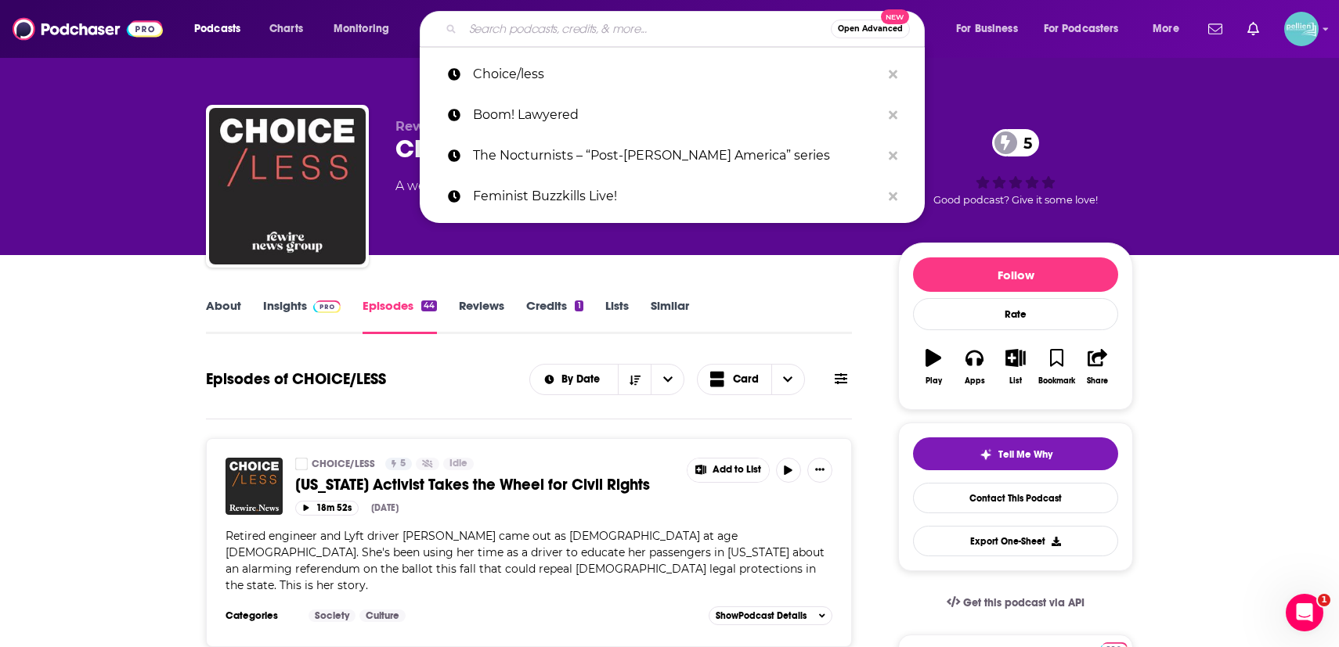
click at [690, 38] on input "Search podcasts, credits, & more..." at bounding box center [647, 28] width 368 height 25
paste input "The Breach"
type input "The Breach"
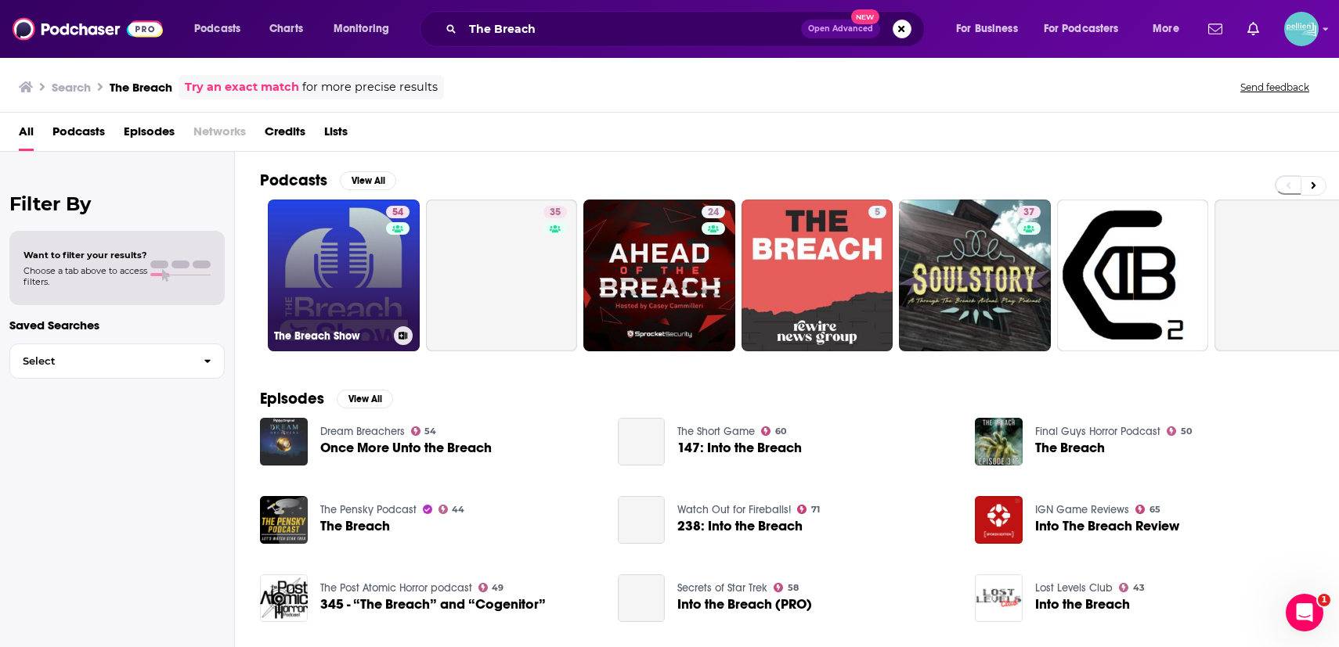
click at [363, 284] on link "54 The Breach Show" at bounding box center [344, 276] width 152 height 152
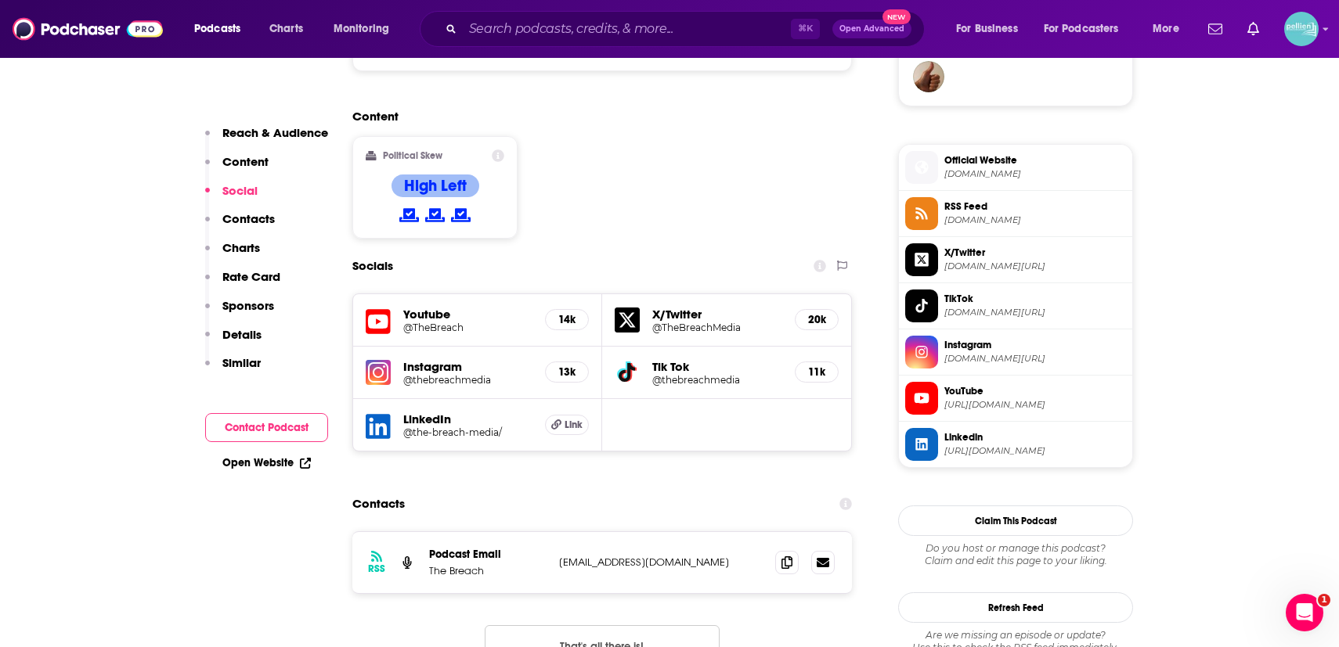
scroll to position [1231, 0]
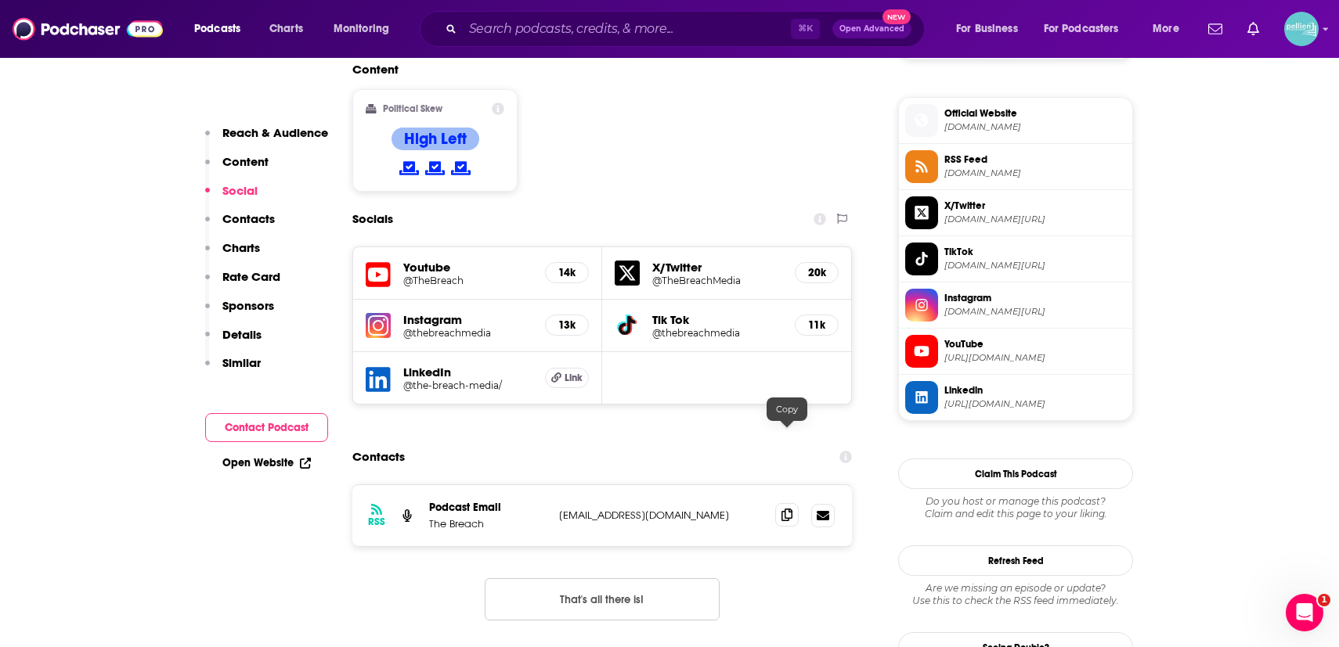
click at [788, 509] on icon at bounding box center [786, 515] width 11 height 13
click at [658, 37] on input "Search podcasts, credits, & more..." at bounding box center [627, 28] width 328 height 25
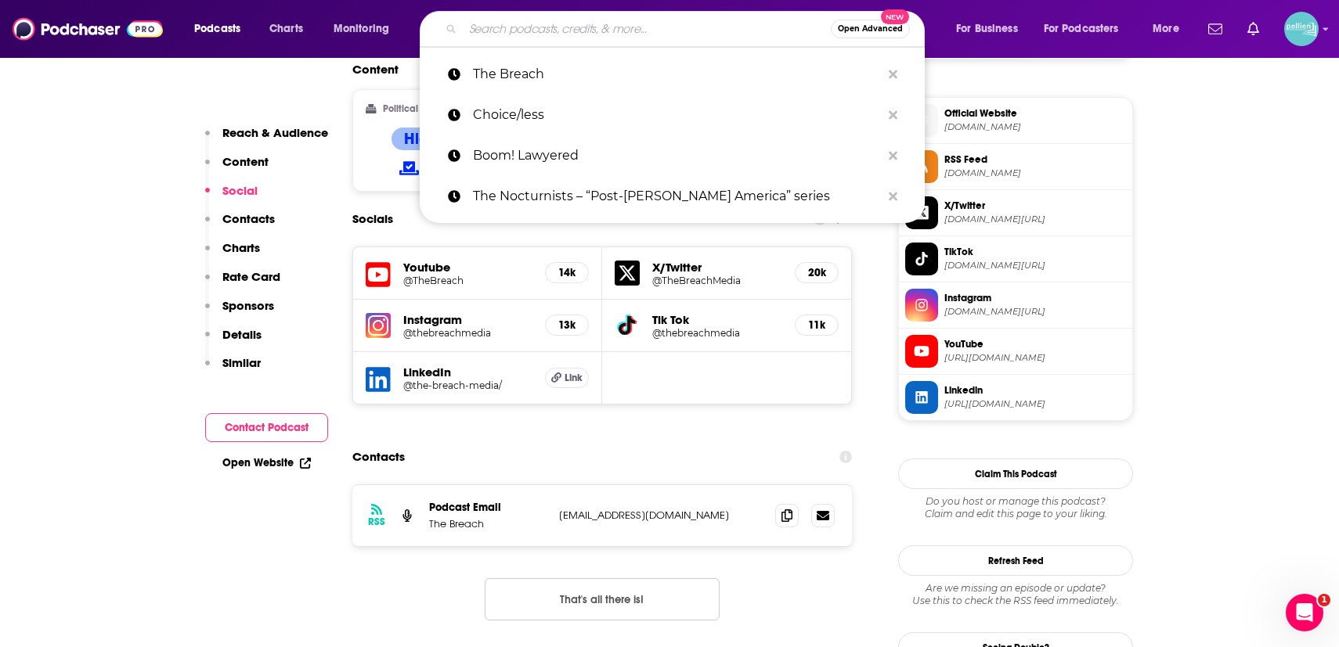
paste input "What Else Happened"
type input "What Else Happened"
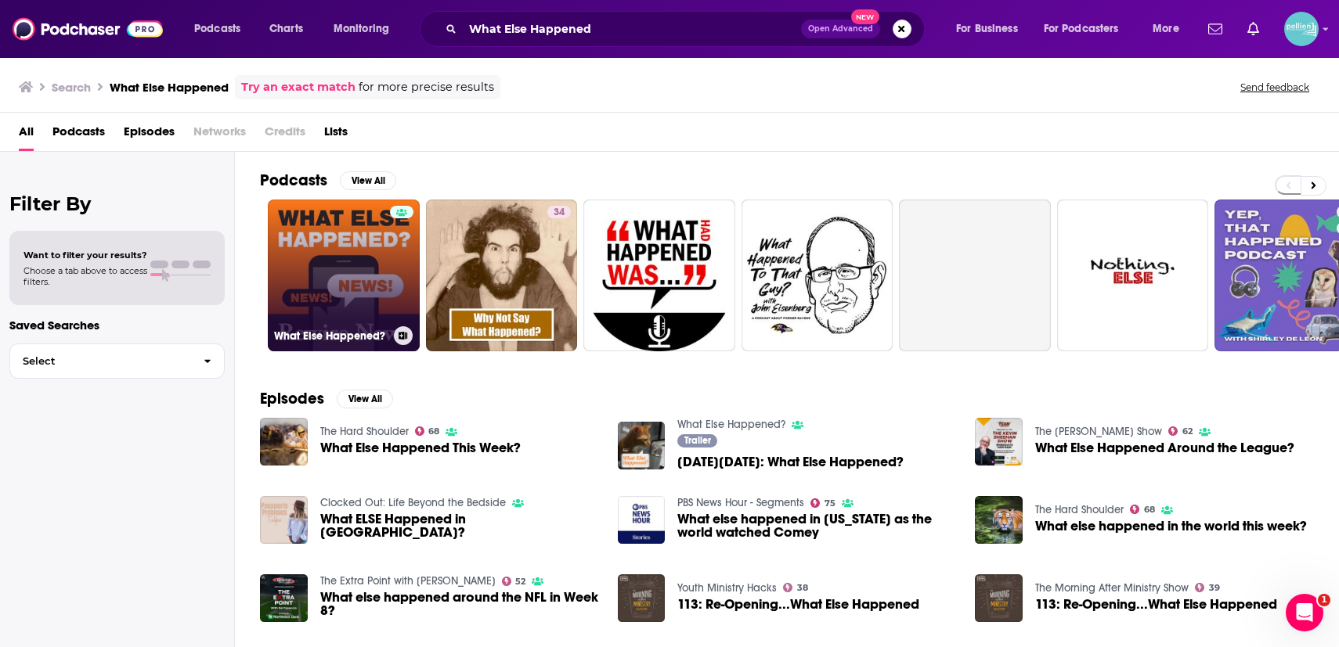
click at [406, 260] on div at bounding box center [401, 266] width 23 height 121
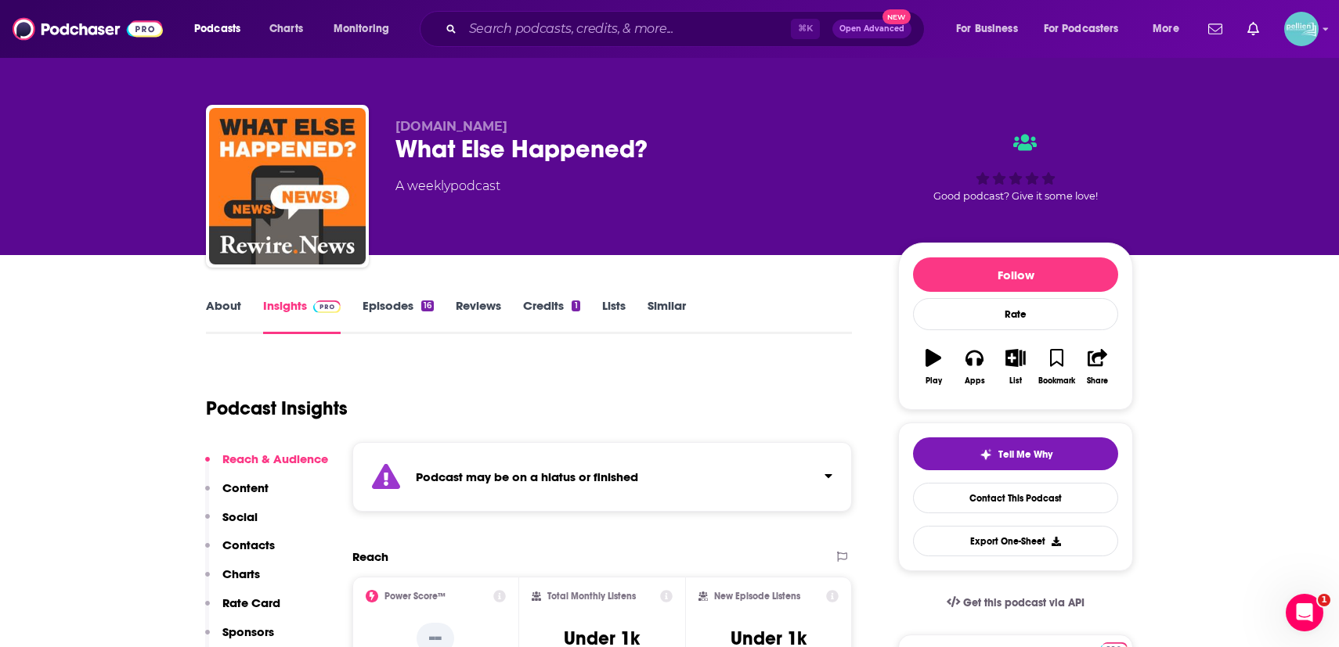
click at [391, 306] on link "Episodes 16" at bounding box center [397, 316] width 71 height 36
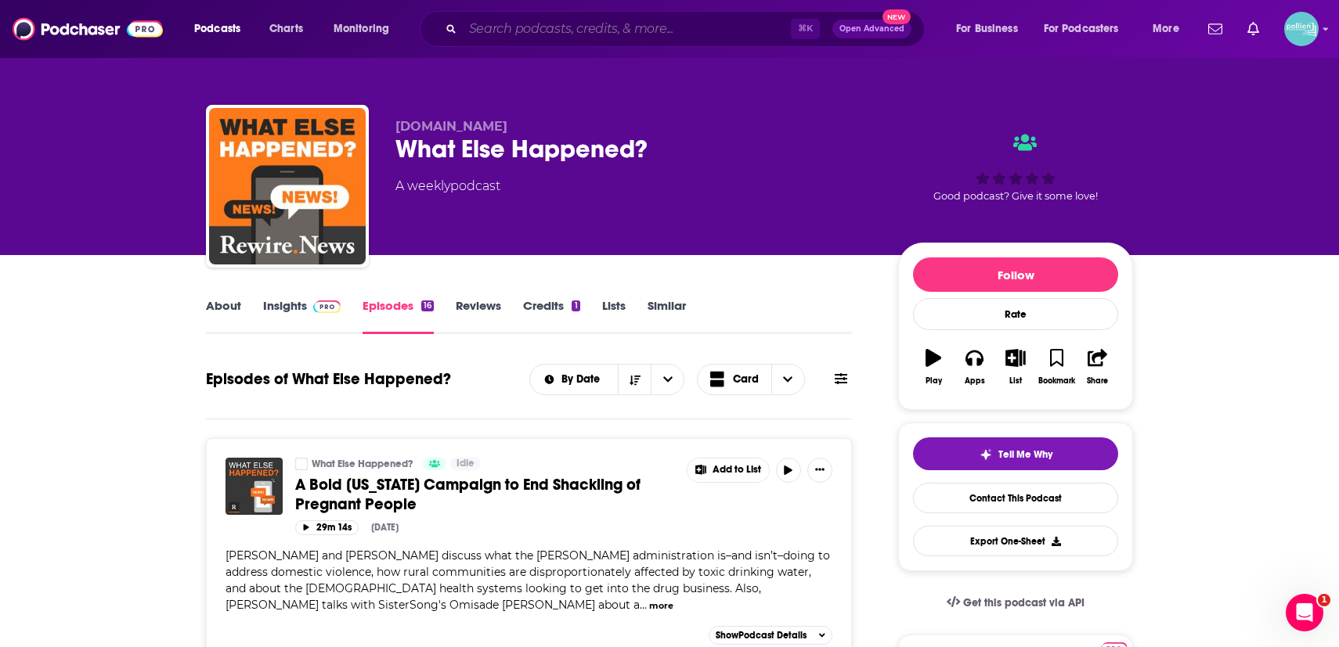
click at [692, 22] on input "Search podcasts, credits, & more..." at bounding box center [627, 28] width 328 height 25
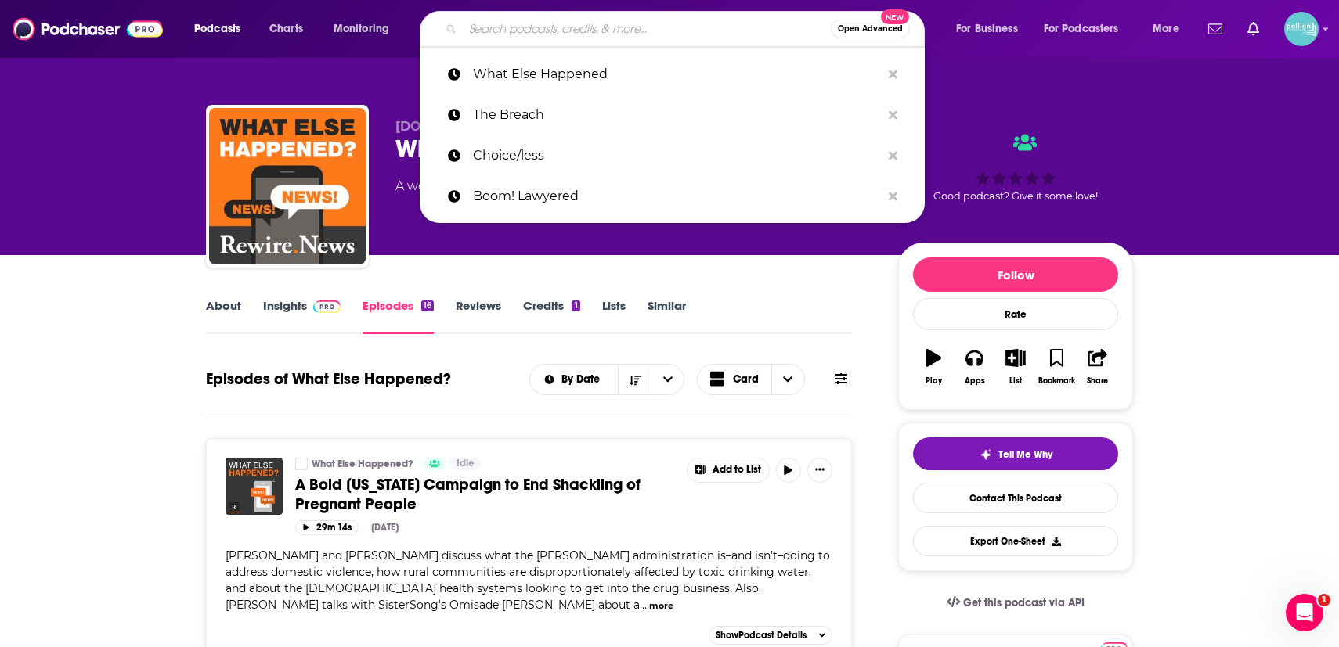
paste input "Population Healthy"
type input "Population Healthy"
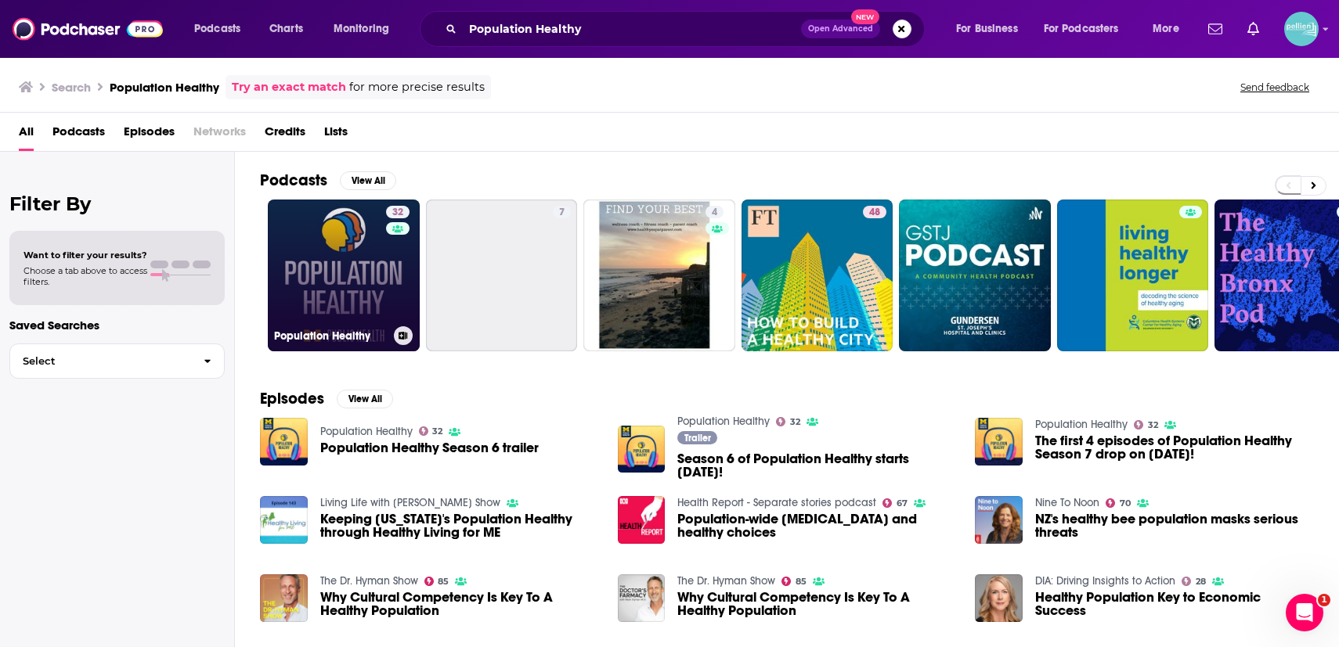
click at [349, 249] on link "32 Population Healthy" at bounding box center [344, 276] width 152 height 152
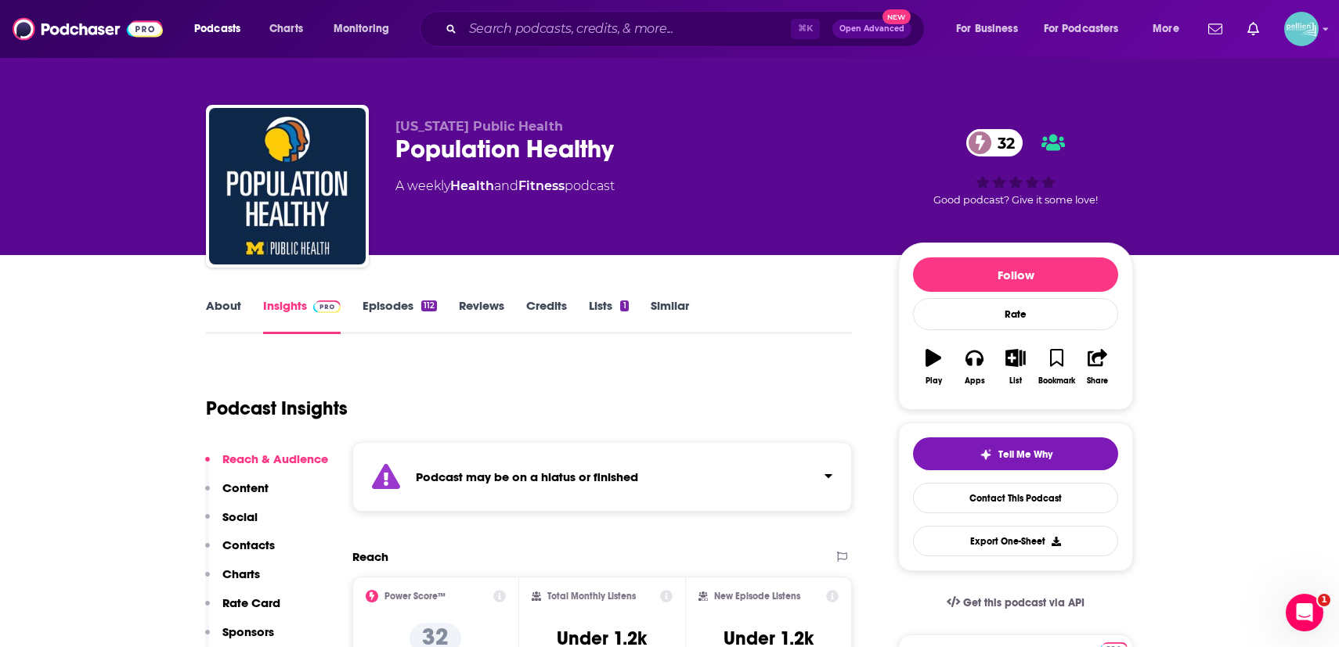
click at [384, 319] on link "Episodes 112" at bounding box center [399, 316] width 74 height 36
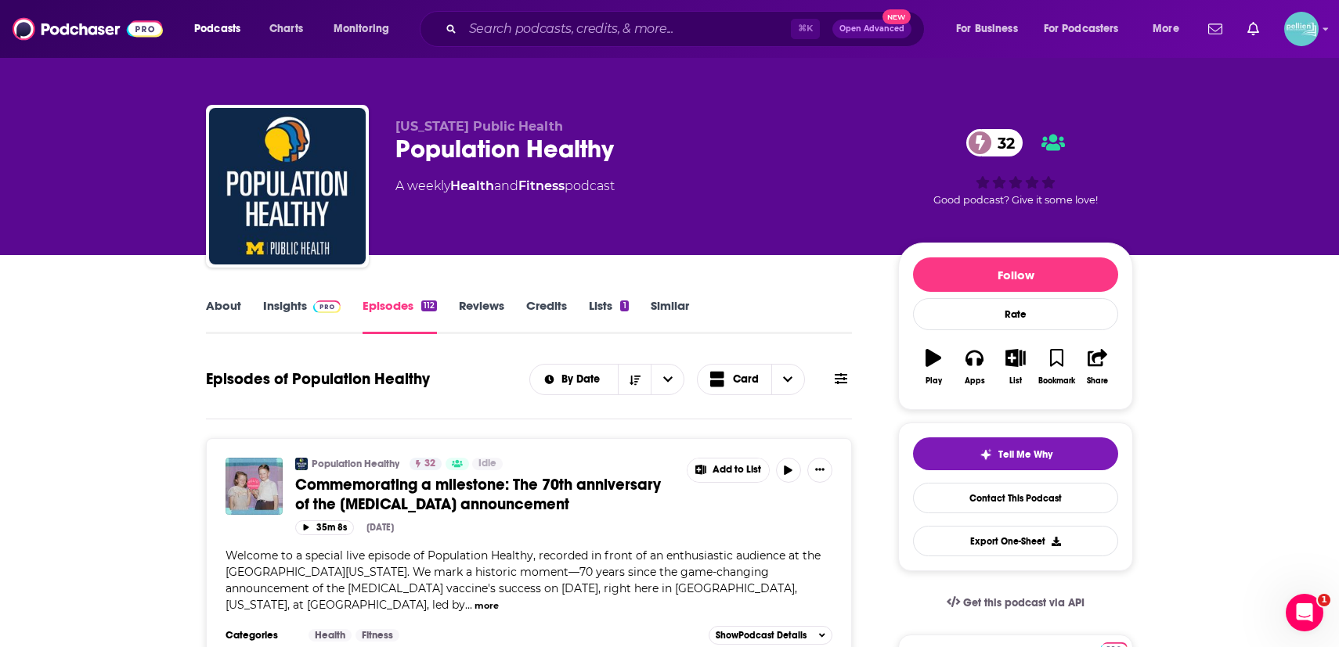
click at [305, 316] on link "Insights" at bounding box center [302, 316] width 78 height 36
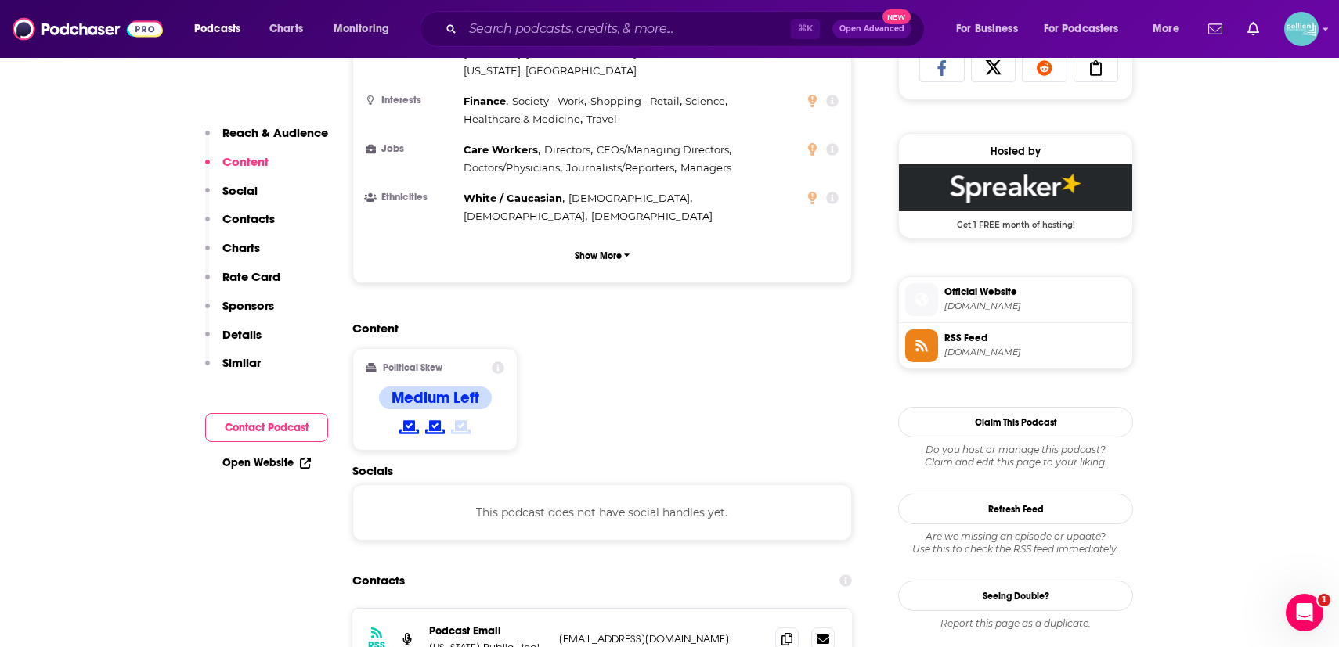
scroll to position [1072, 0]
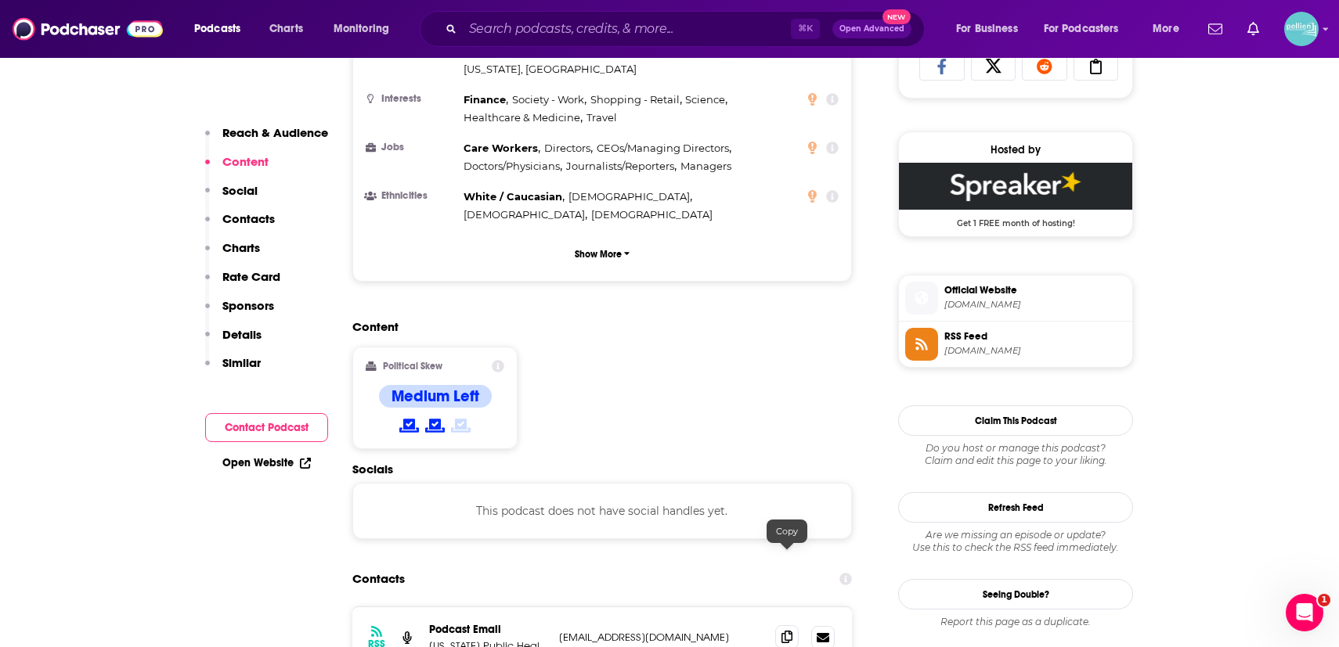
click at [784, 631] on icon at bounding box center [786, 637] width 11 height 13
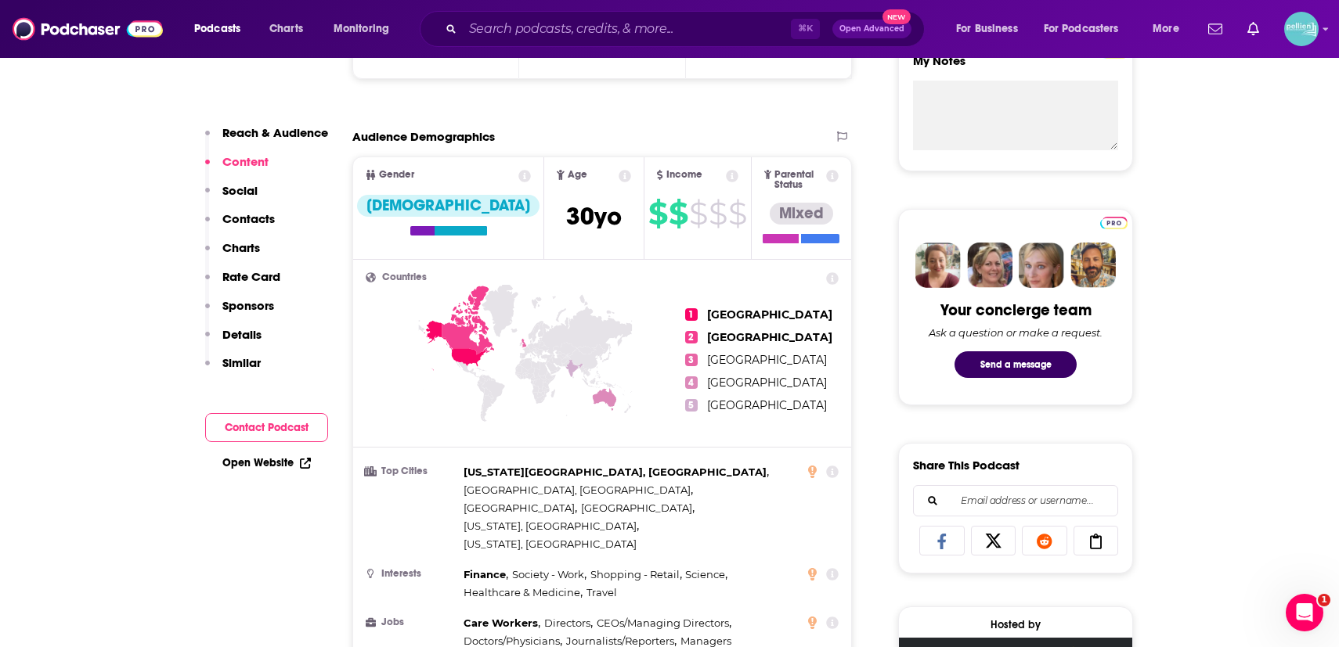
scroll to position [0, 0]
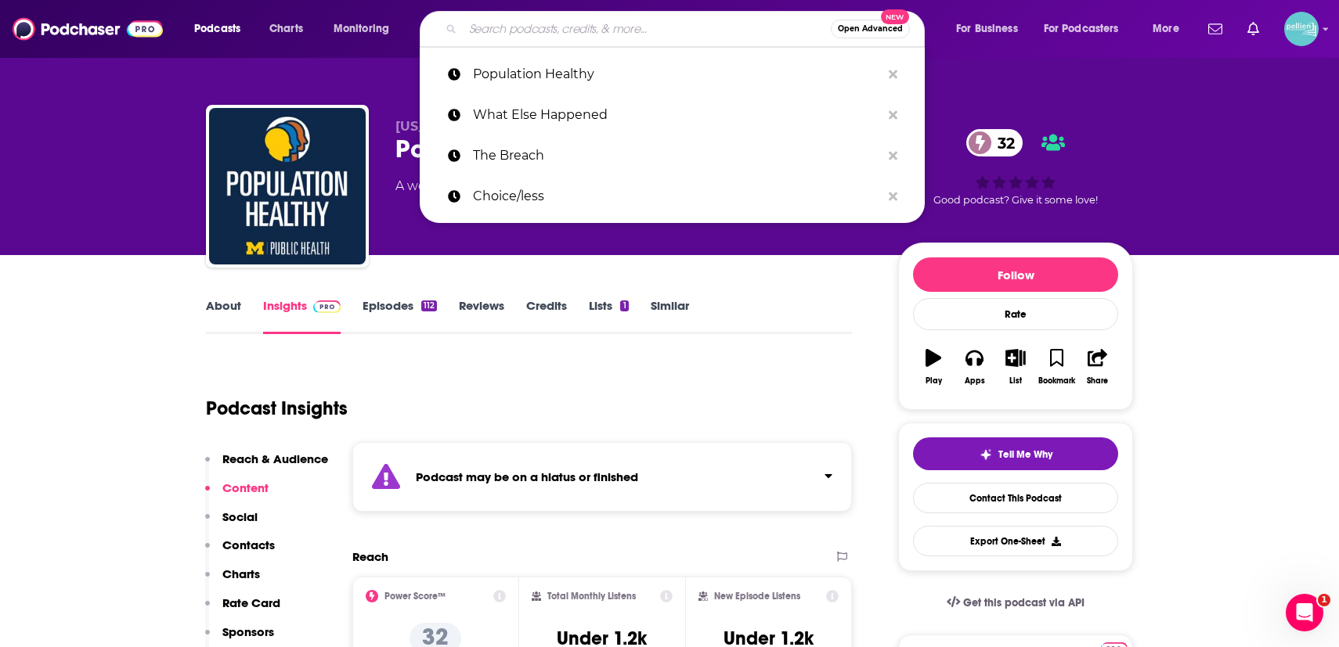
click at [661, 24] on input "Search podcasts, credits, & more..." at bounding box center [647, 28] width 368 height 25
paste input "Everybody’s Fight"
type input "Everybody’s Fight"
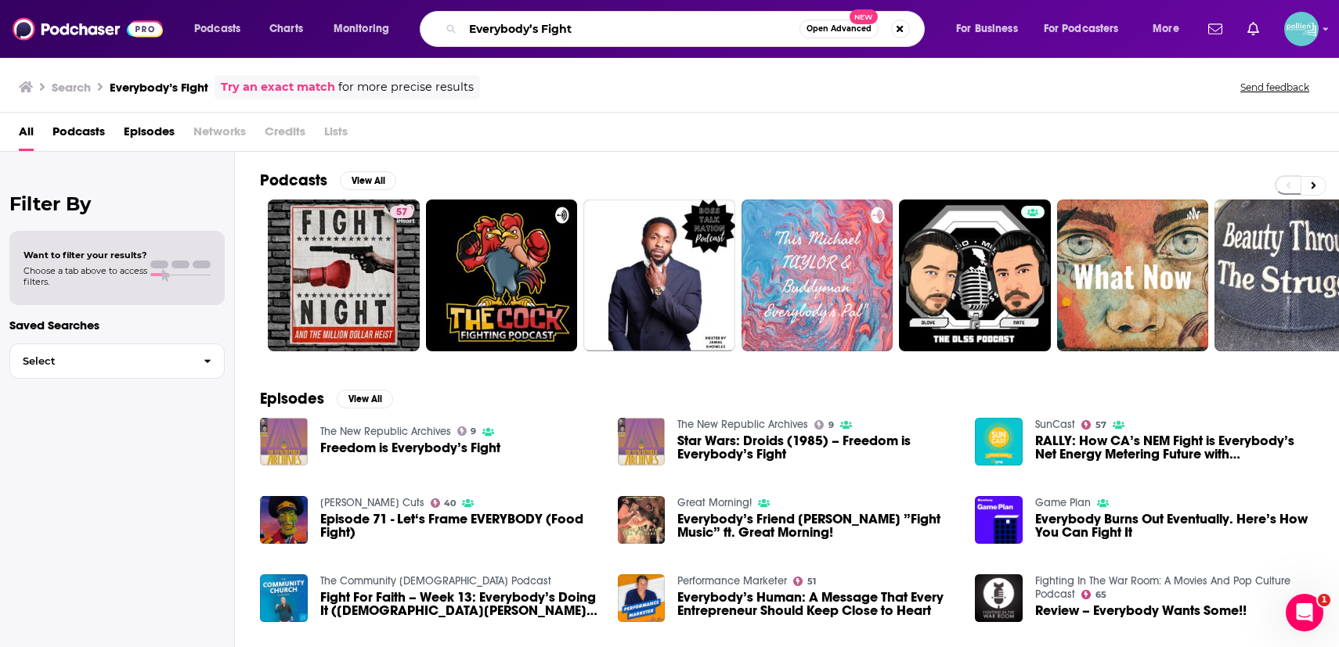
click at [598, 30] on input "Everybody’s Fight" at bounding box center [631, 28] width 337 height 25
type input "pro-choice"
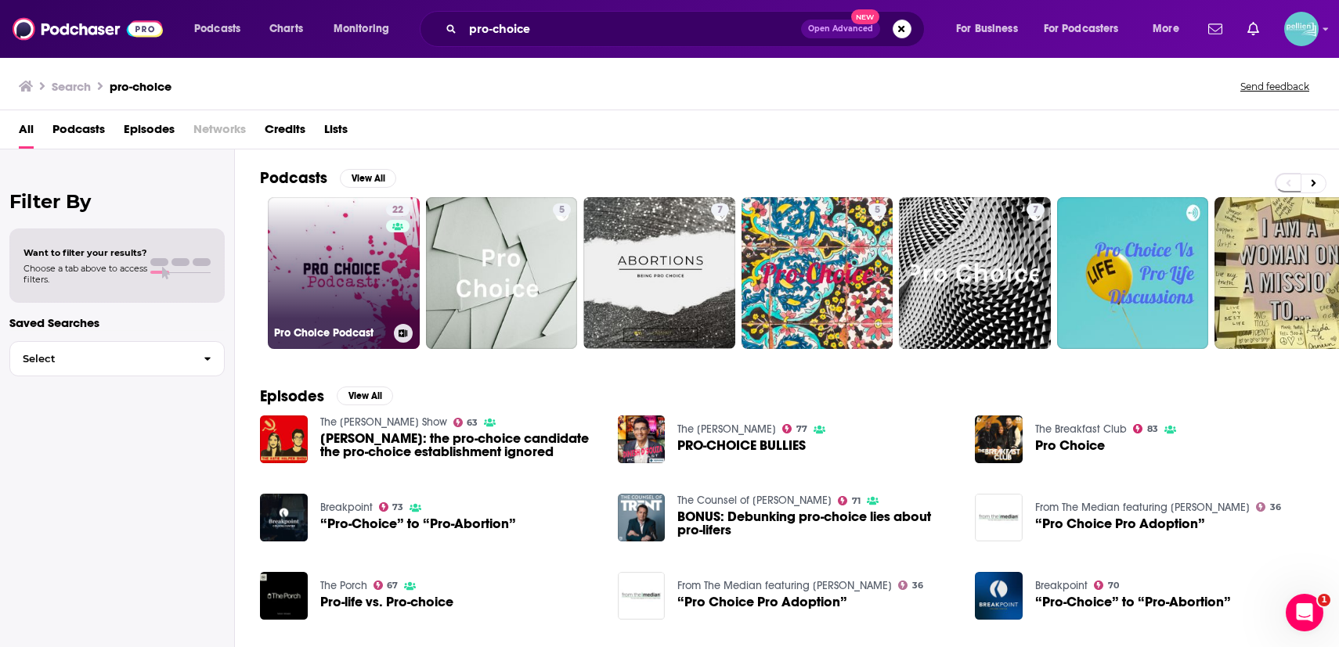
click at [368, 258] on link "22 Pro Choice Podcast" at bounding box center [344, 273] width 152 height 152
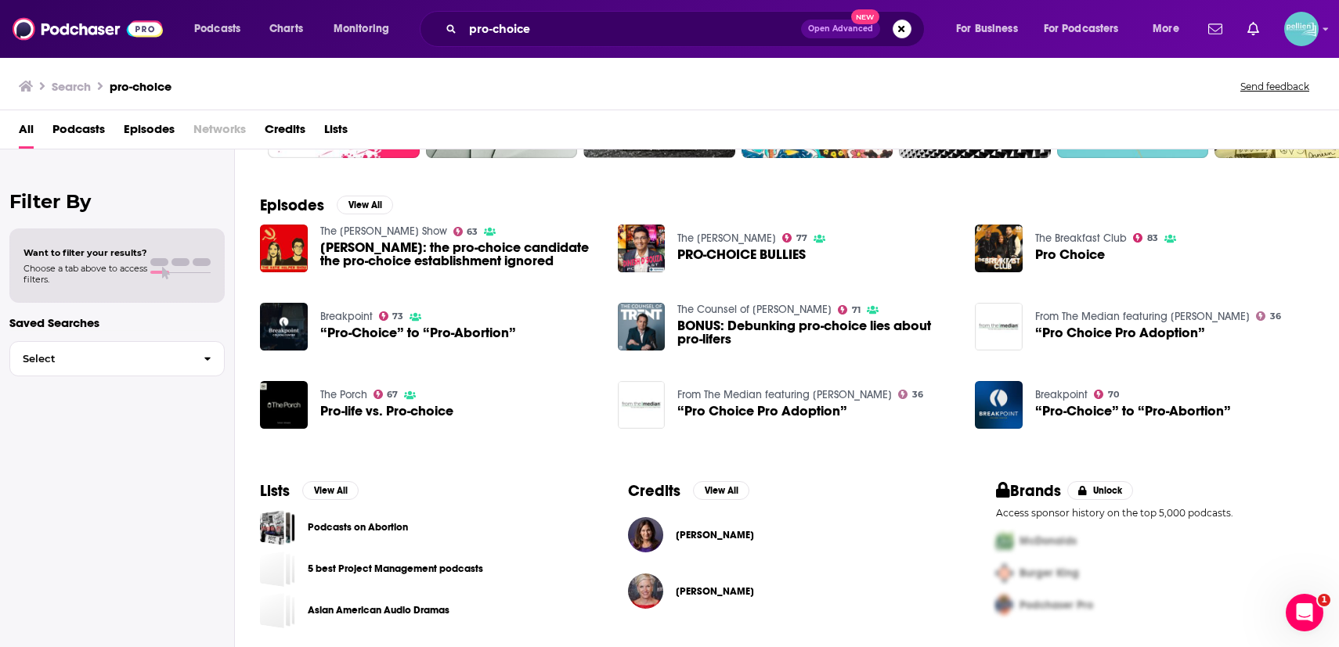
scroll to position [192, 0]
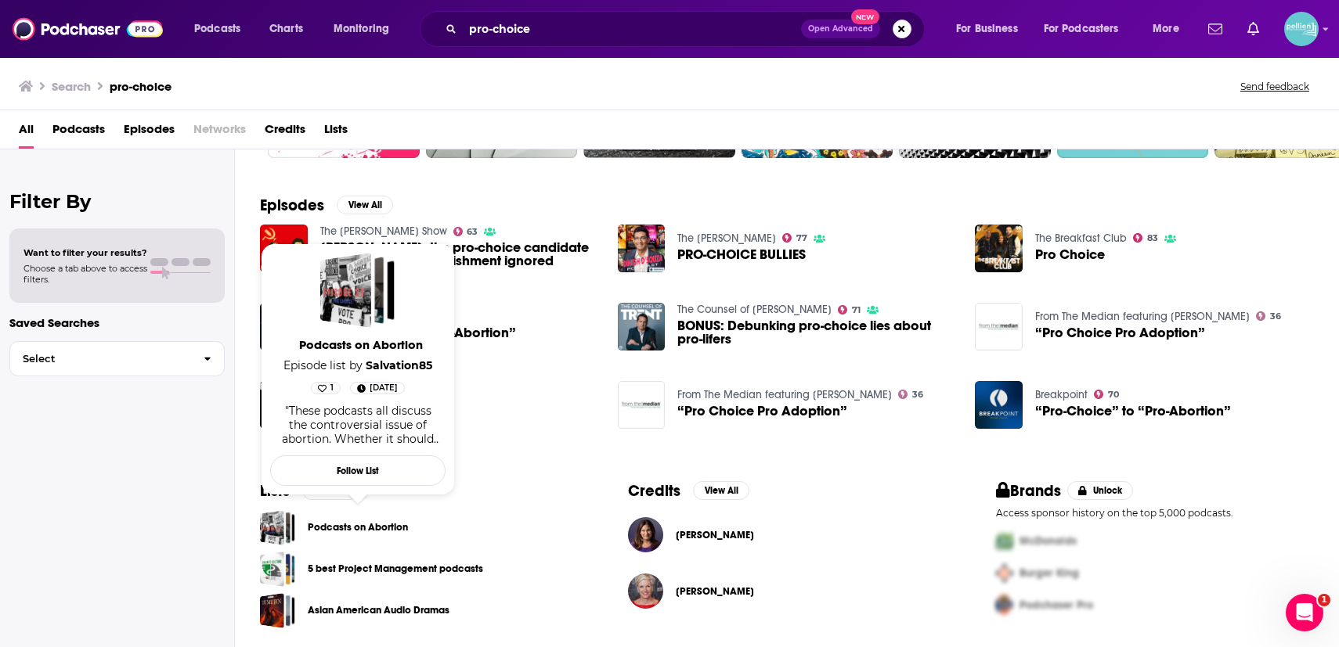
click at [369, 528] on link "Podcasts on Abortion" at bounding box center [358, 527] width 100 height 17
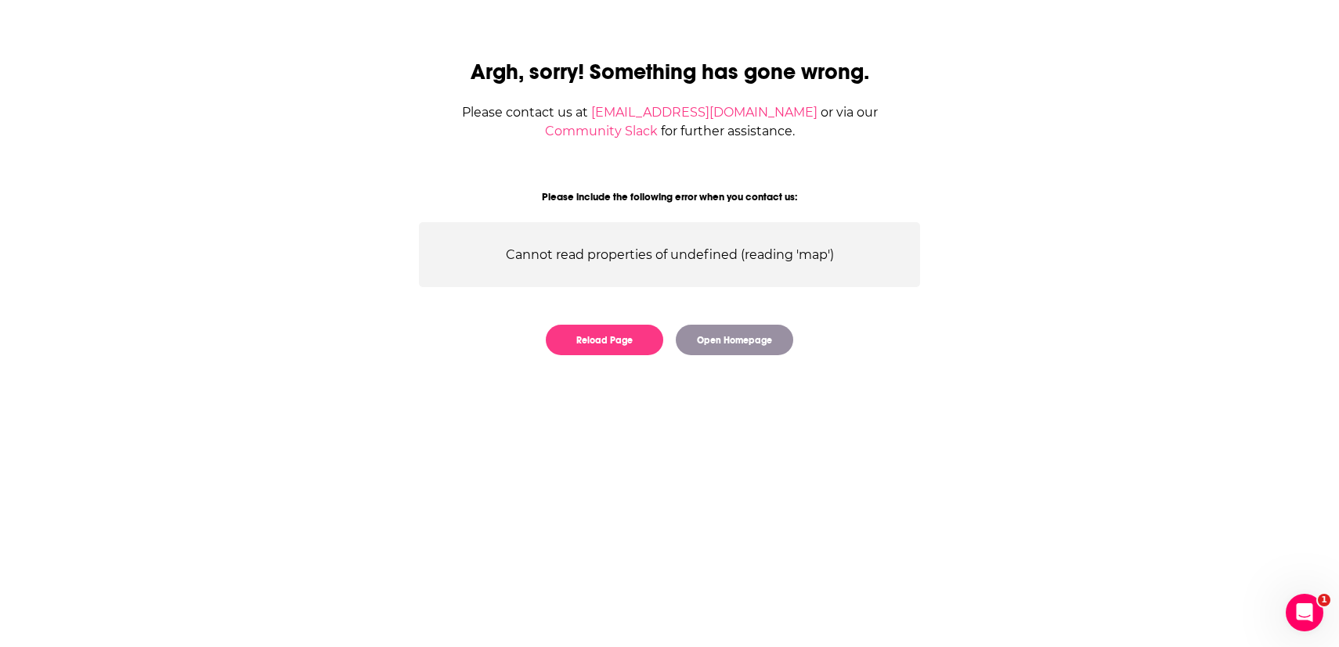
click at [590, 361] on div "Argh, sorry! Something has gone wrong. Please contact us at [EMAIL_ADDRESS][DOM…" at bounding box center [669, 198] width 551 height 346
click at [586, 342] on button "Reload Page" at bounding box center [604, 340] width 117 height 31
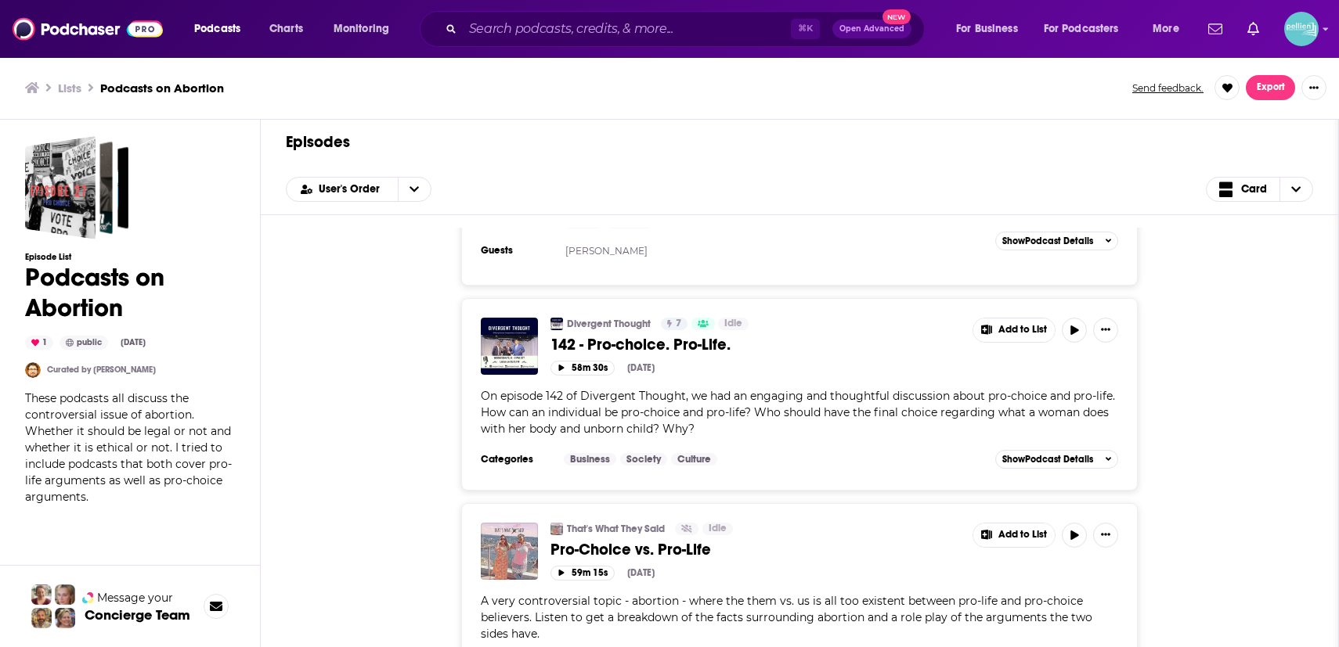
scroll to position [2038, 0]
